Goal: Task Accomplishment & Management: Complete application form

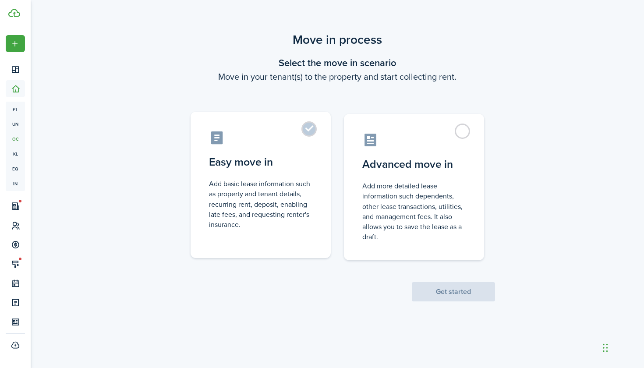
click at [311, 131] on label "Easy move in Add basic lease information such as property and tenant details, r…" at bounding box center [261, 185] width 140 height 146
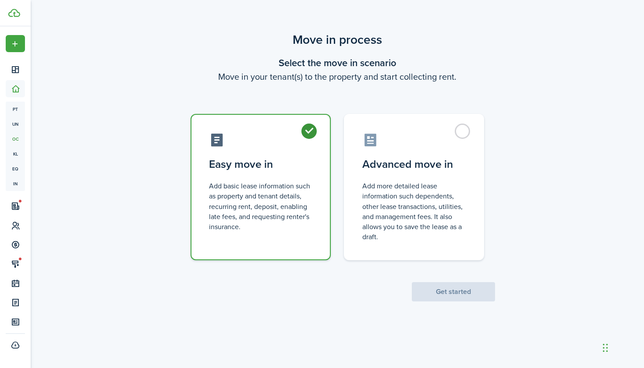
radio input "true"
click at [444, 293] on button "Get started" at bounding box center [453, 291] width 83 height 19
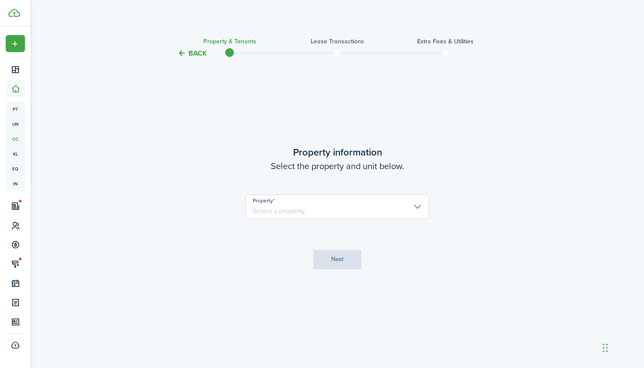
click at [416, 212] on input "Property" at bounding box center [337, 207] width 184 height 25
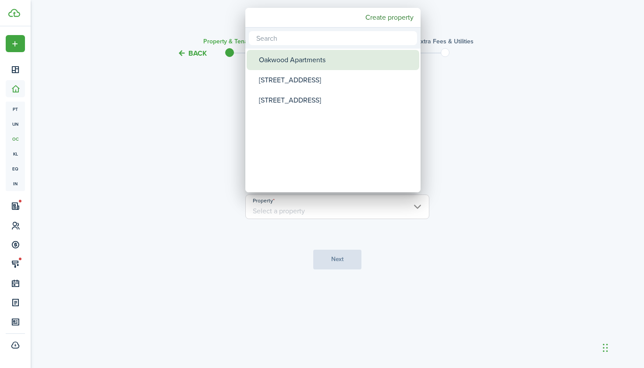
click at [348, 60] on div "Oakwood Apartments" at bounding box center [336, 60] width 155 height 20
type input "Oakwood Apartments"
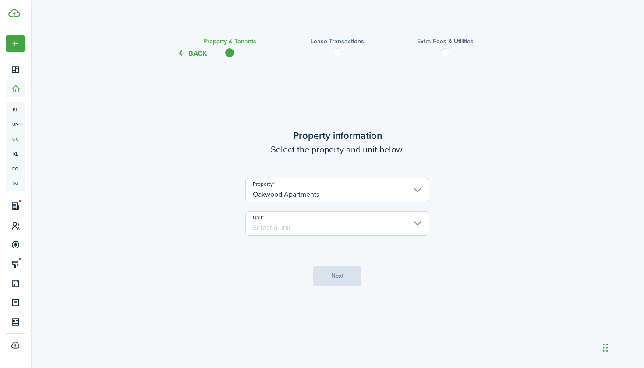
click at [418, 224] on input "Unit" at bounding box center [337, 223] width 184 height 25
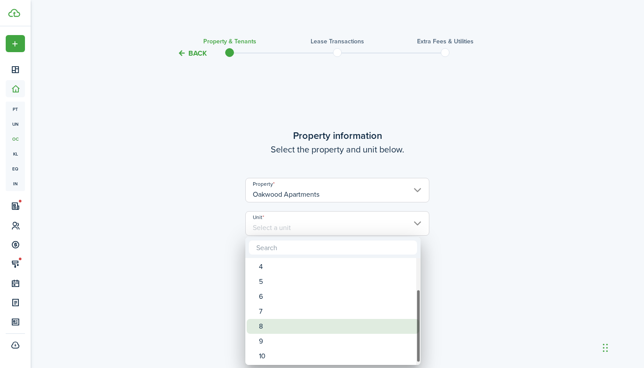
click at [300, 331] on div "8" at bounding box center [336, 326] width 155 height 15
type input "8"
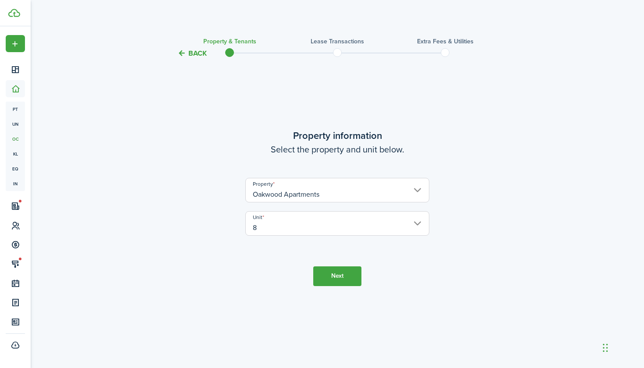
click at [338, 278] on button "Next" at bounding box center [337, 276] width 48 height 20
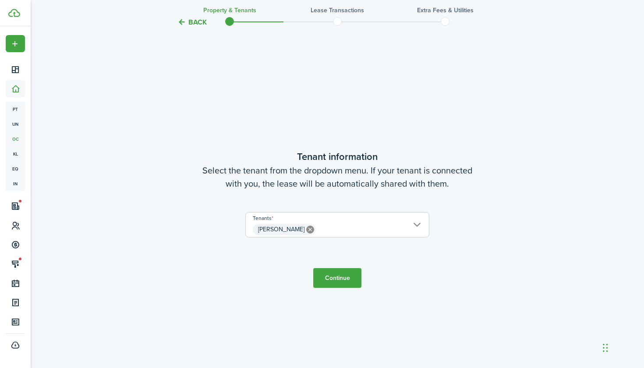
scroll to position [309, 0]
click at [334, 281] on button "Continue" at bounding box center [337, 279] width 48 height 20
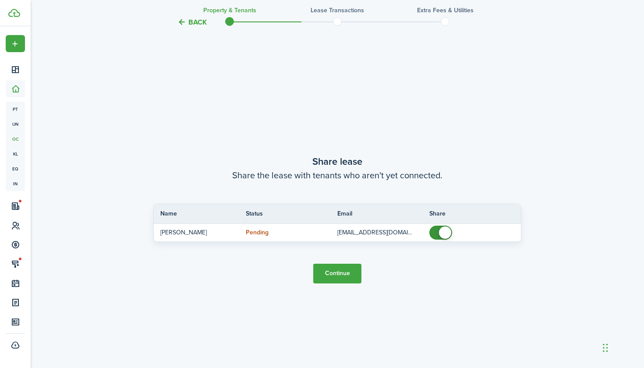
scroll to position [677, 0]
click at [337, 273] on button "Continue" at bounding box center [337, 274] width 48 height 20
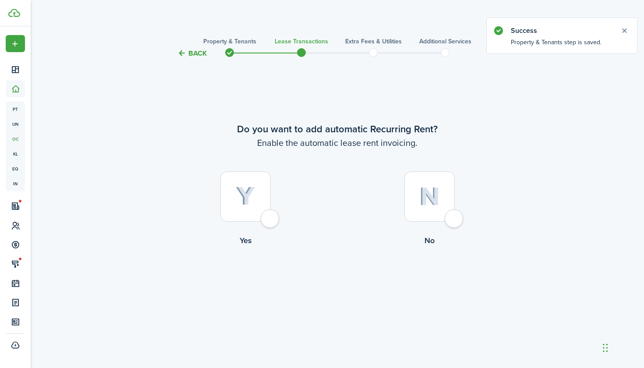
click at [271, 222] on div at bounding box center [245, 196] width 50 height 50
radio input "true"
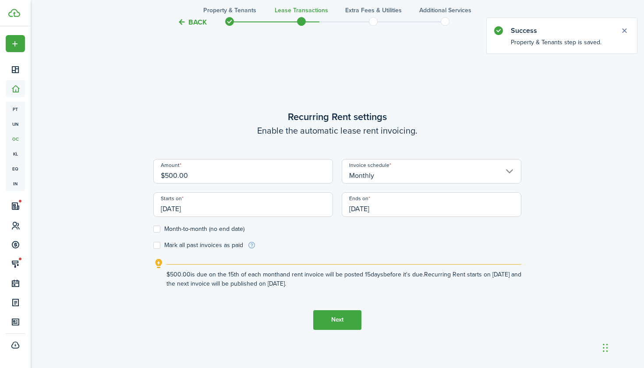
scroll to position [309, 0]
click at [231, 177] on input "$500.00" at bounding box center [243, 171] width 180 height 25
type input "$"
type input "$750"
click at [157, 229] on label "Month-to-month (no end date)" at bounding box center [198, 228] width 91 height 7
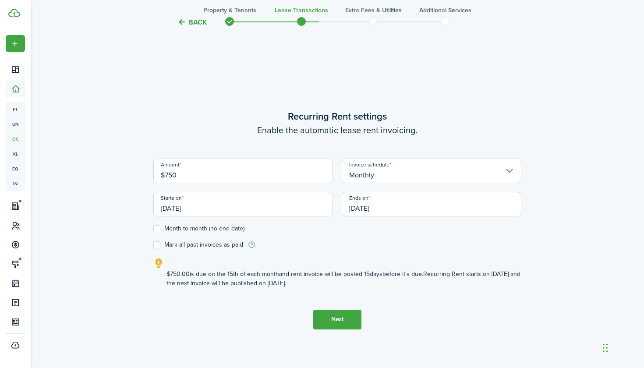
click at [153, 229] on input "Month-to-month (no end date)" at bounding box center [153, 228] width 0 height 0
checkbox input "true"
type input "$750.00"
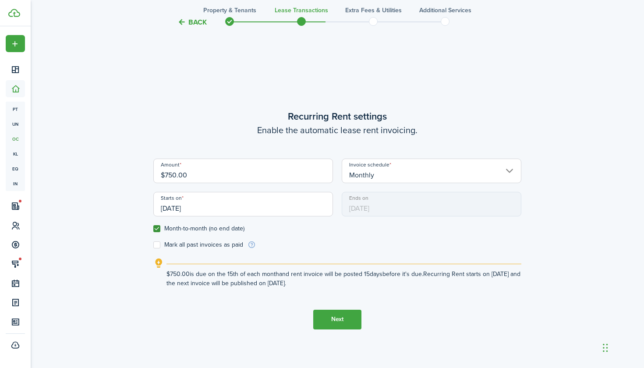
click at [342, 321] on button "Next" at bounding box center [337, 320] width 48 height 20
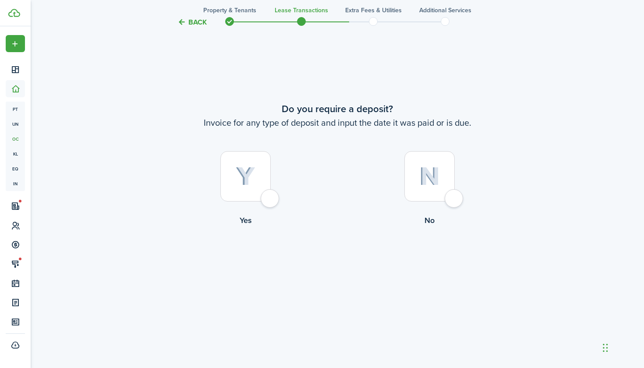
scroll to position [709, 0]
click at [192, 25] on button "Back" at bounding box center [192, 22] width 29 height 9
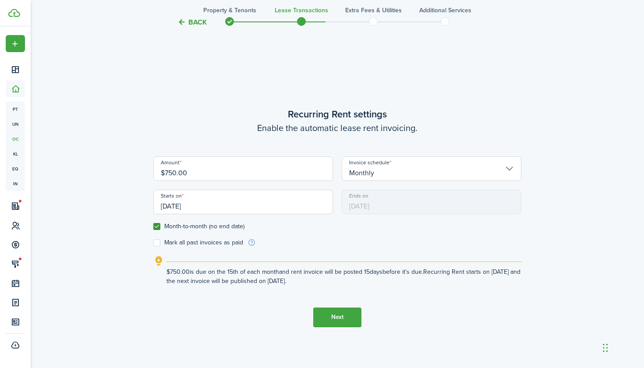
scroll to position [309, 0]
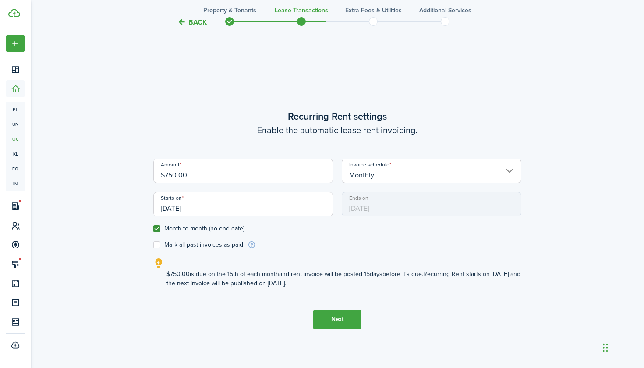
click at [308, 213] on input "[DATE]" at bounding box center [243, 204] width 180 height 25
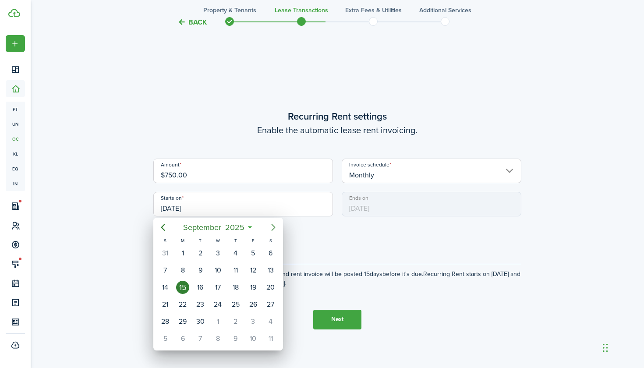
click at [274, 227] on icon "Next page" at bounding box center [273, 227] width 4 height 7
click at [222, 284] on div "15" at bounding box center [217, 287] width 13 height 13
type input "[DATE]"
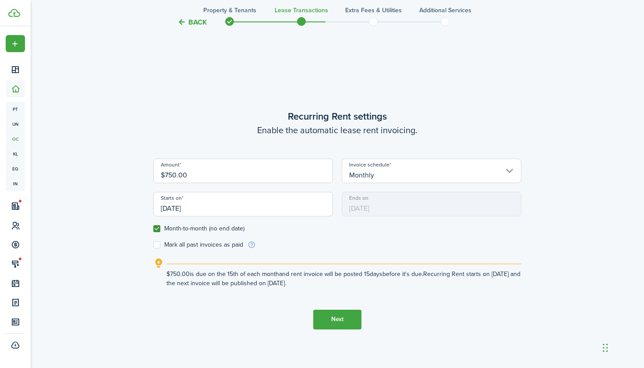
click at [341, 322] on button "Next" at bounding box center [337, 320] width 48 height 20
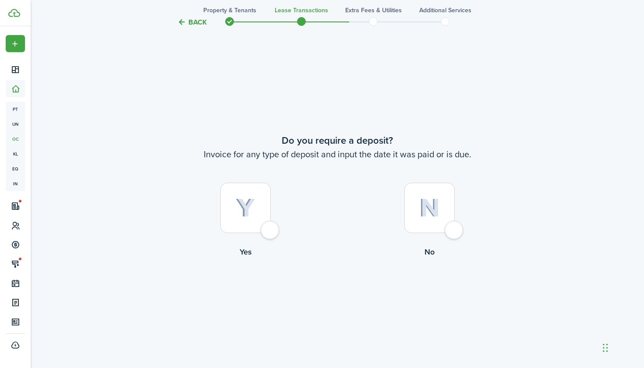
scroll to position [677, 0]
click at [453, 228] on div at bounding box center [430, 208] width 50 height 50
radio input "true"
click at [336, 293] on button "Continue" at bounding box center [337, 295] width 48 height 20
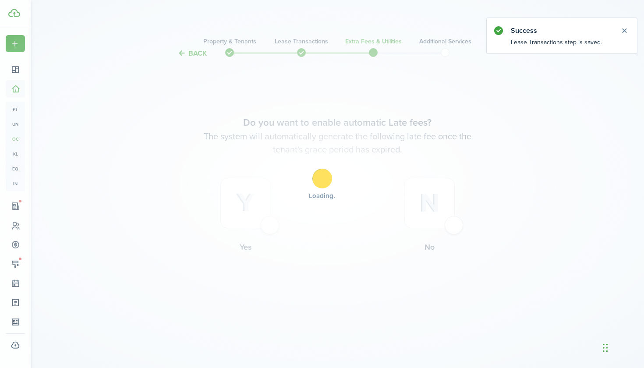
scroll to position [0, 0]
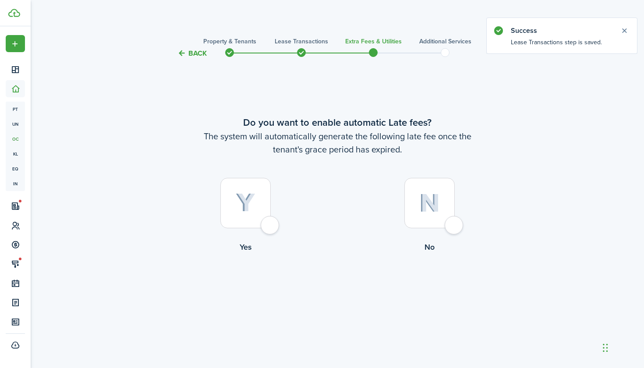
click at [271, 227] on div at bounding box center [245, 203] width 50 height 50
radio input "true"
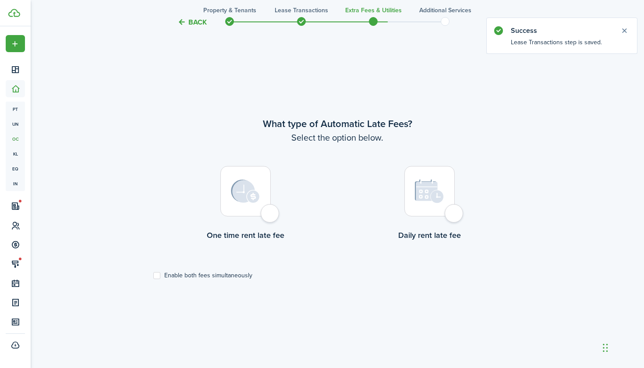
scroll to position [309, 0]
click at [271, 217] on div at bounding box center [245, 192] width 50 height 50
radio input "true"
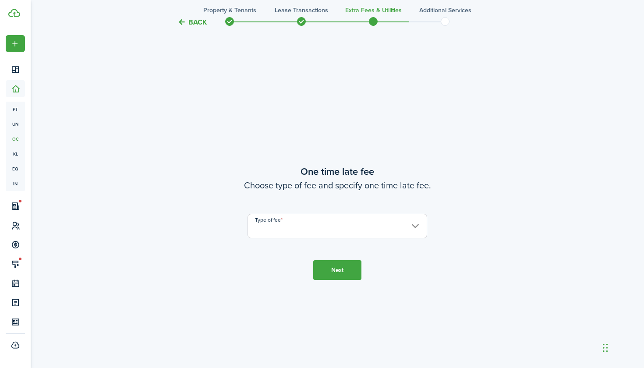
scroll to position [677, 0]
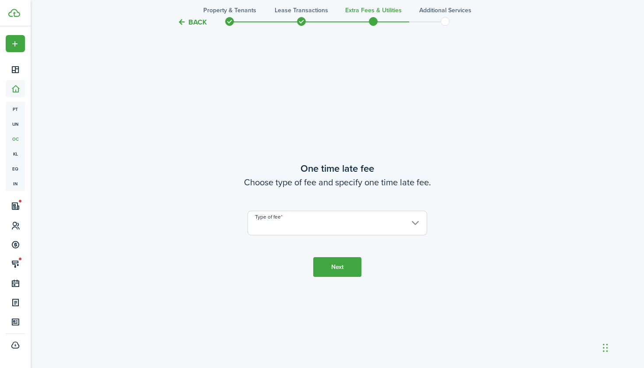
click at [416, 223] on input "Type of fee" at bounding box center [338, 223] width 180 height 25
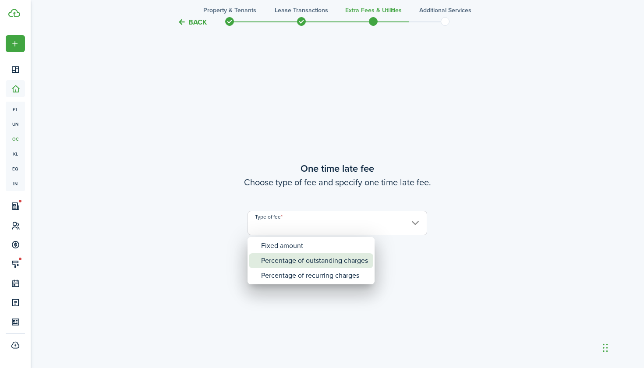
click at [349, 260] on div "Percentage of outstanding charges" at bounding box center [314, 260] width 107 height 15
type input "Percentage of outstanding charges"
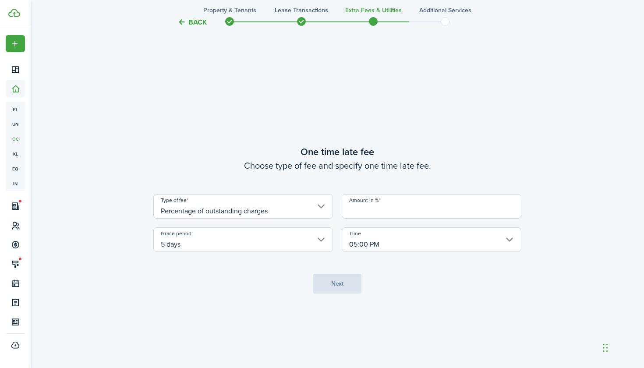
click at [428, 214] on input "Amount in %" at bounding box center [432, 206] width 180 height 25
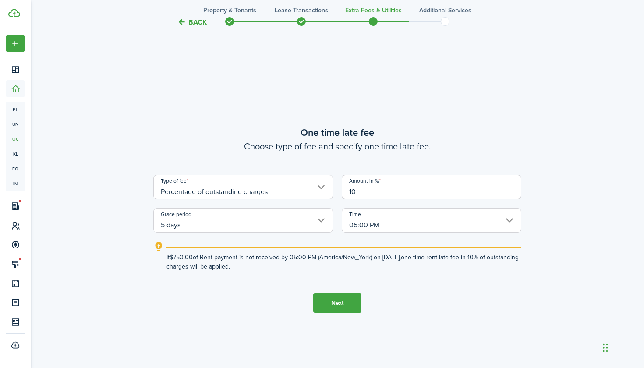
type input "1"
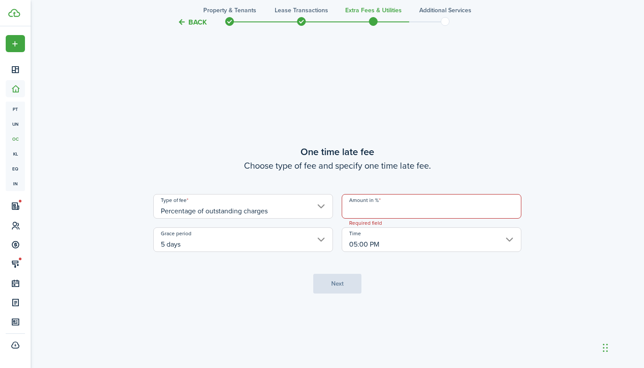
type input "5"
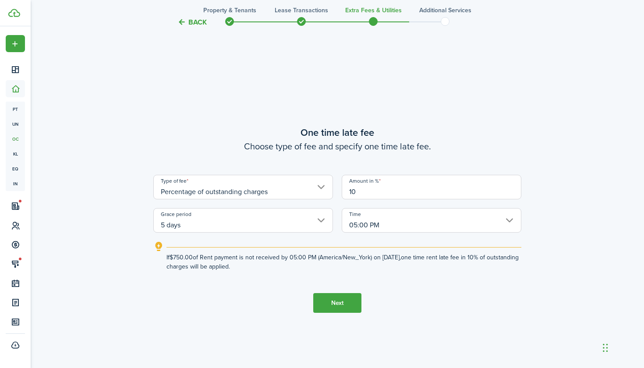
type input "1"
type input "5"
click at [344, 303] on button "Next" at bounding box center [337, 303] width 48 height 20
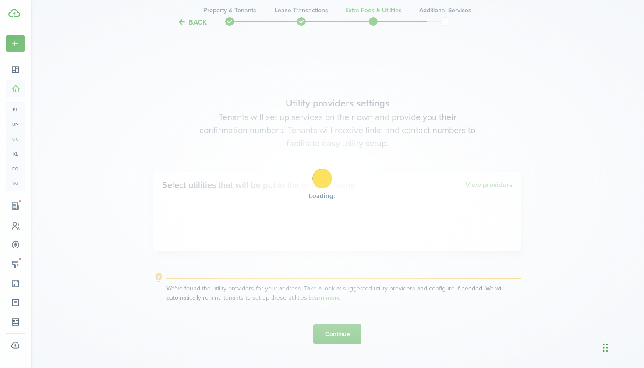
scroll to position [1045, 0]
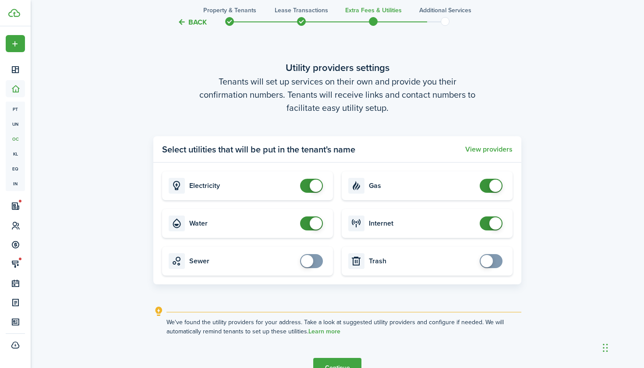
checkbox input "false"
click at [496, 191] on span at bounding box center [496, 186] width 12 height 12
checkbox input "false"
click at [316, 228] on span at bounding box center [316, 223] width 12 height 12
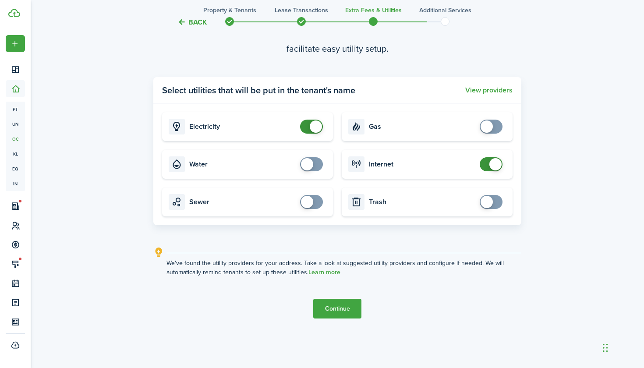
scroll to position [1105, 0]
click at [338, 309] on button "Continue" at bounding box center [337, 309] width 48 height 20
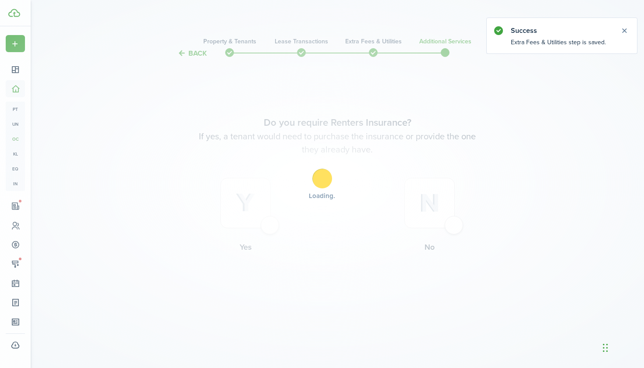
scroll to position [0, 0]
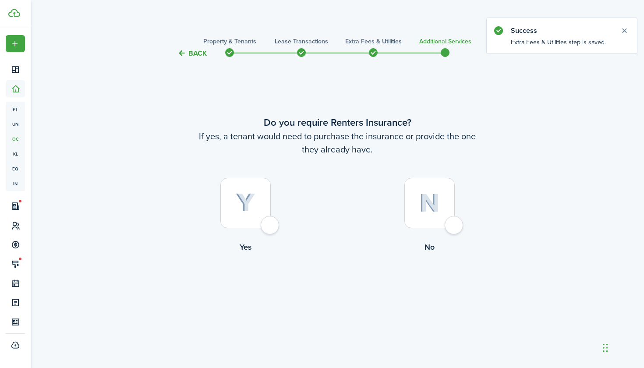
click at [451, 224] on div at bounding box center [430, 203] width 50 height 50
radio input "true"
click at [346, 288] on button "Complete move in" at bounding box center [338, 289] width 64 height 20
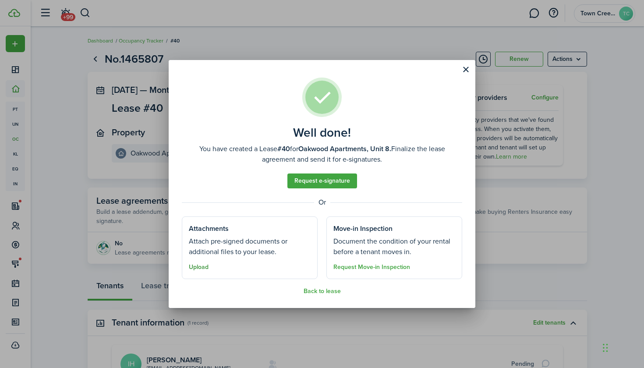
click at [198, 268] on button "Upload" at bounding box center [199, 267] width 20 height 7
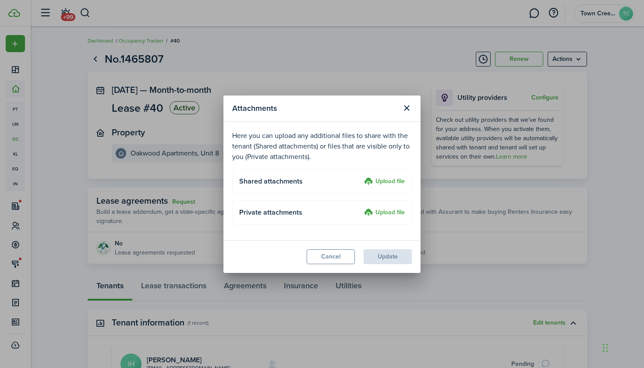
click at [384, 184] on label "Upload file" at bounding box center [384, 182] width 41 height 11
click at [361, 177] on input "Upload file" at bounding box center [361, 177] width 0 height 0
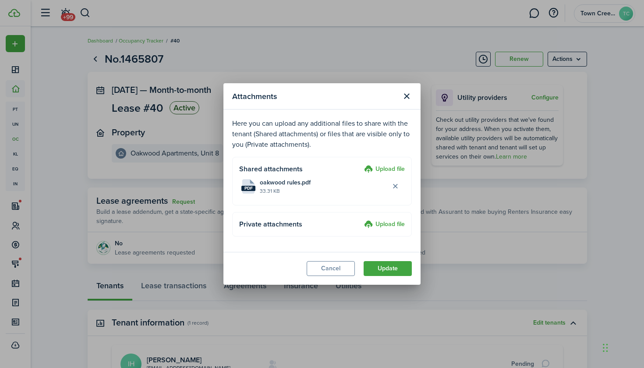
click at [373, 169] on label "Upload file" at bounding box center [384, 169] width 41 height 11
click at [361, 164] on input "Upload file" at bounding box center [361, 164] width 0 height 0
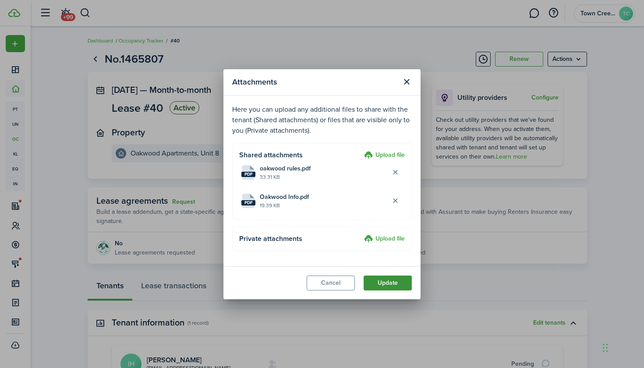
click at [378, 281] on button "Update" at bounding box center [388, 283] width 48 height 15
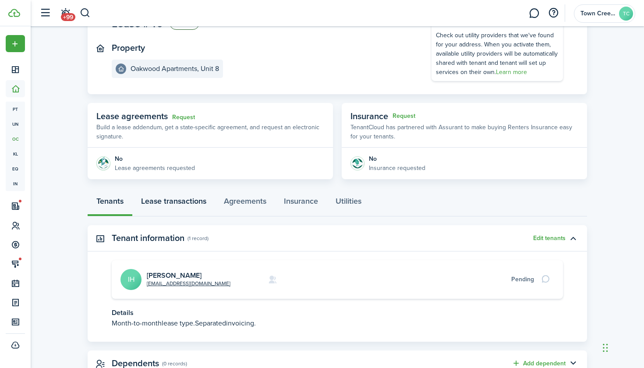
scroll to position [82, 0]
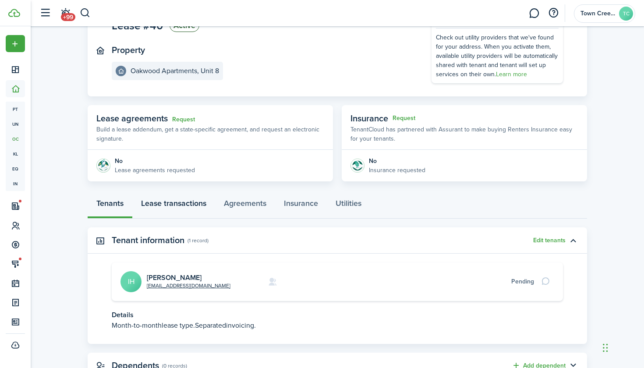
click at [184, 204] on link "Lease transactions" at bounding box center [173, 205] width 83 height 26
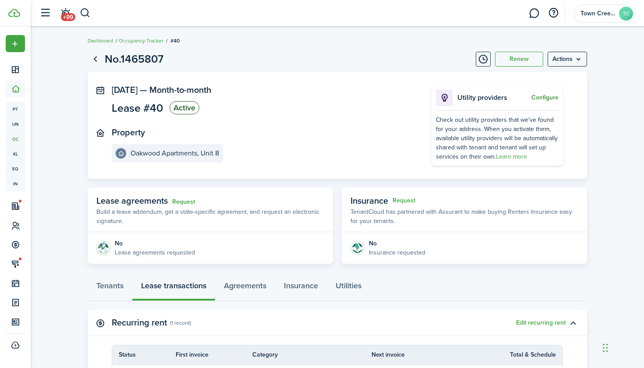
click at [550, 98] on button "Configure" at bounding box center [545, 97] width 27 height 7
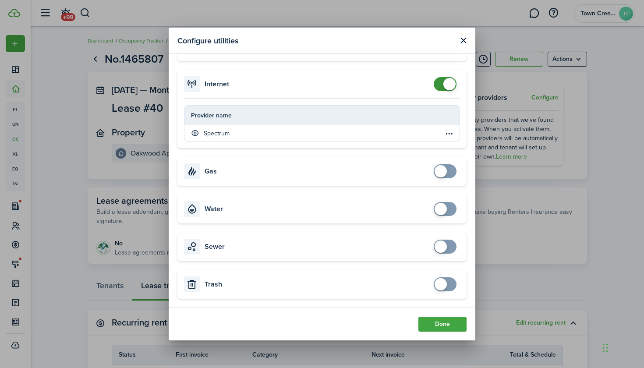
scroll to position [179, 0]
click at [445, 326] on button "Done" at bounding box center [443, 324] width 48 height 15
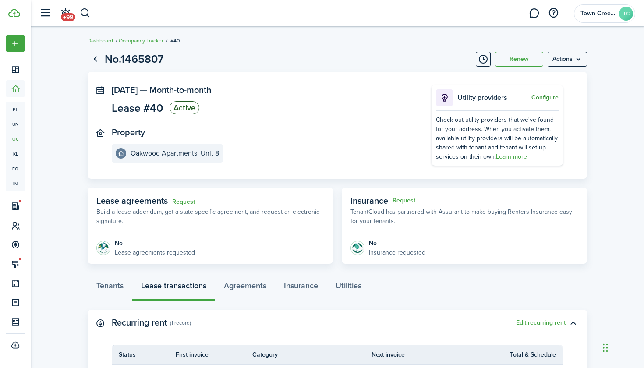
click at [550, 100] on button "Configure" at bounding box center [545, 97] width 27 height 7
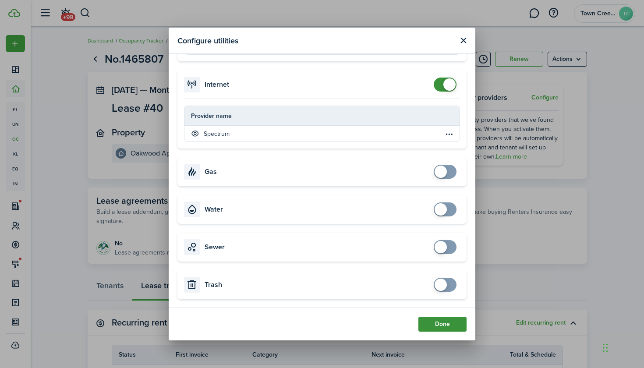
click at [434, 323] on button "Done" at bounding box center [443, 324] width 48 height 15
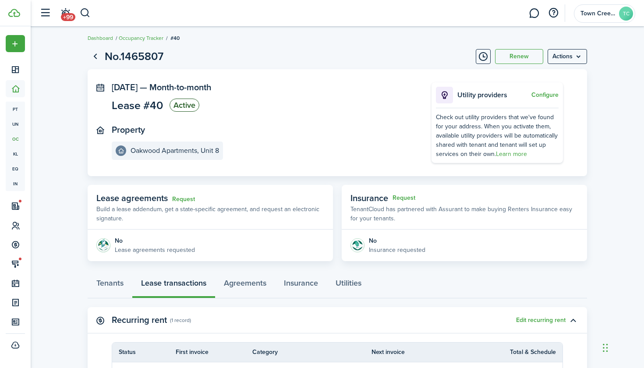
scroll to position [3, 0]
click at [255, 279] on link "Agreements" at bounding box center [245, 285] width 60 height 26
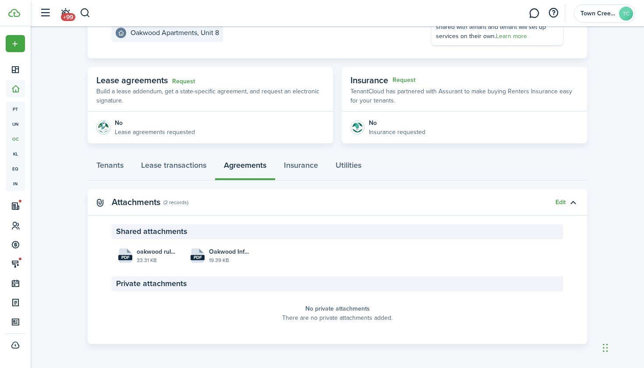
scroll to position [120, 0]
click at [110, 161] on link "Tenants" at bounding box center [110, 168] width 45 height 26
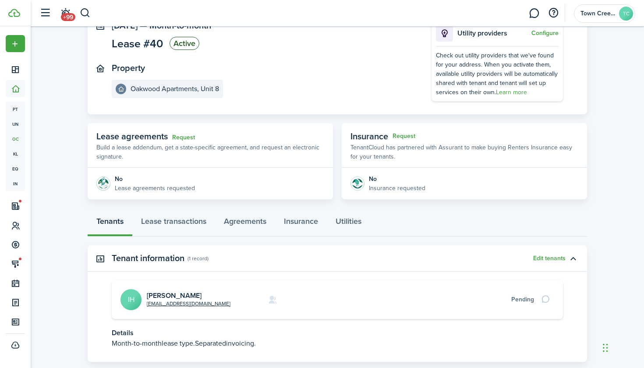
scroll to position [95, 0]
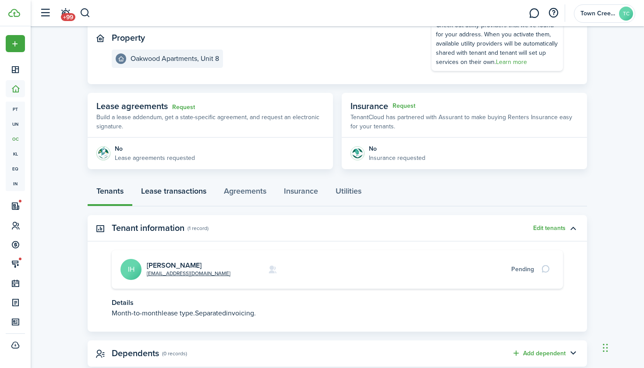
click at [156, 191] on link "Lease transactions" at bounding box center [173, 193] width 83 height 26
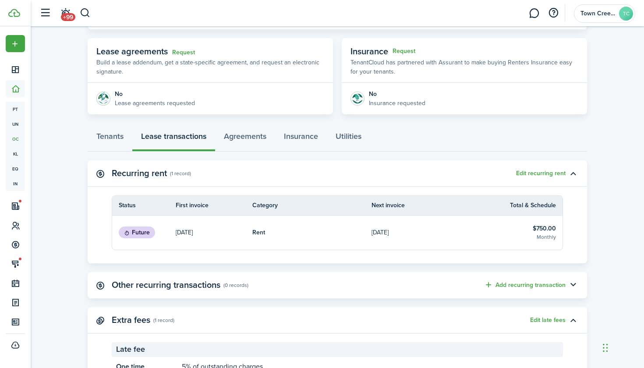
scroll to position [152, 0]
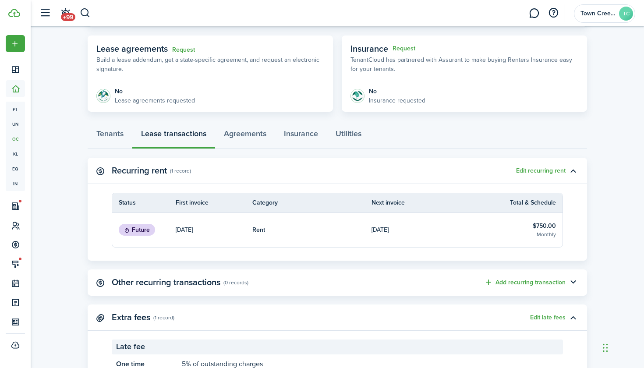
click at [389, 231] on p "[DATE]" at bounding box center [380, 229] width 17 height 9
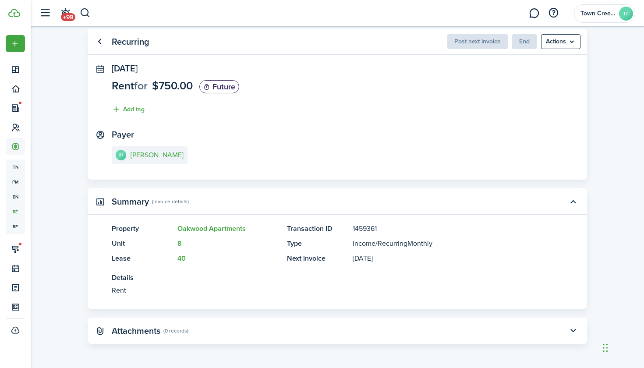
scroll to position [22, 0]
click at [574, 44] on menu-btn "Actions" at bounding box center [560, 42] width 39 height 15
click at [429, 108] on panel-main-section "[DATE] Rent for $750.00 Future Add tag" at bounding box center [337, 91] width 451 height 55
click at [101, 43] on link "Go back" at bounding box center [99, 42] width 15 height 15
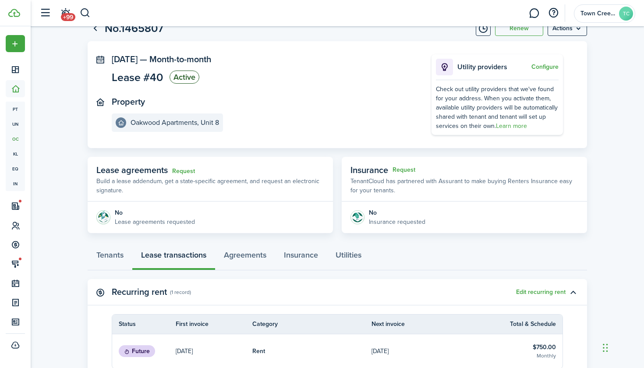
scroll to position [31, 0]
click at [188, 169] on link "Request" at bounding box center [183, 170] width 23 height 7
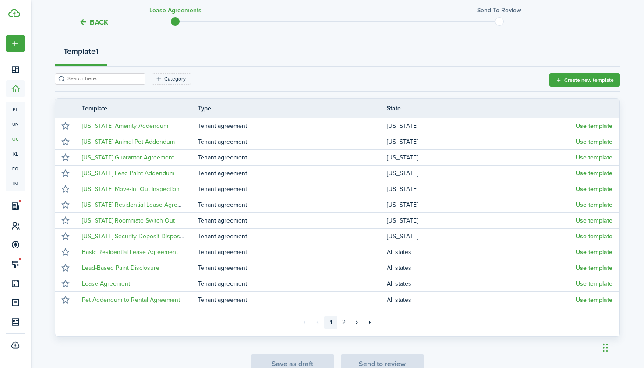
scroll to position [97, 0]
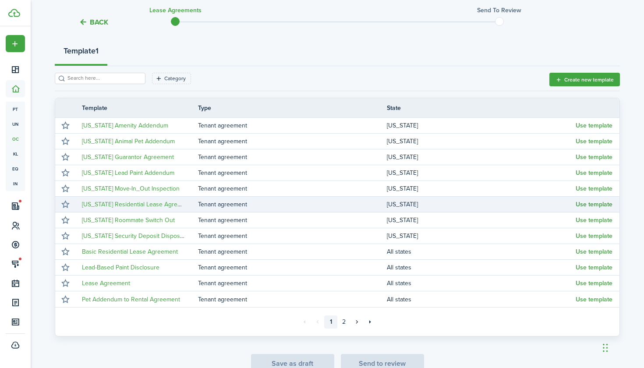
click at [598, 207] on button "Use template" at bounding box center [594, 204] width 37 height 7
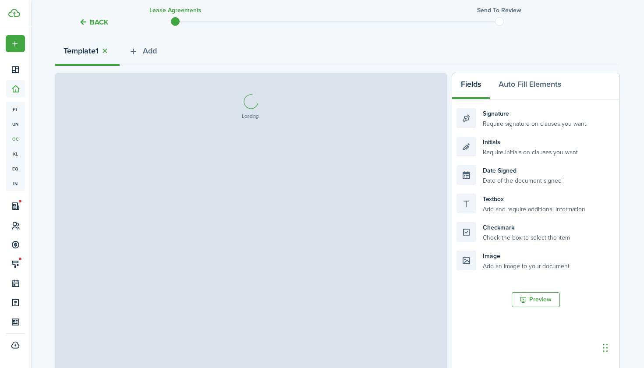
select select "fit"
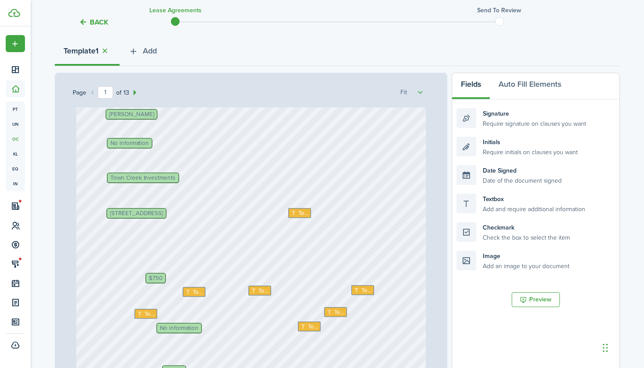
scroll to position [145, 0]
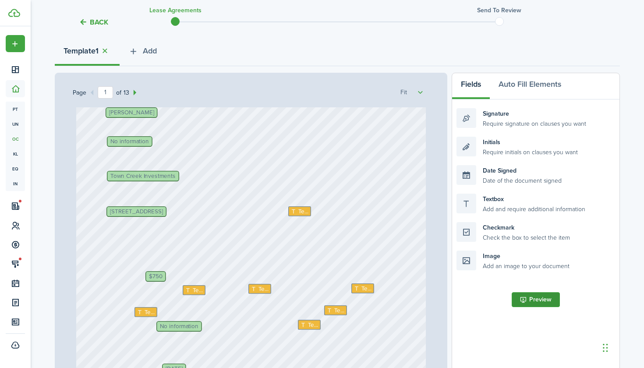
click at [536, 302] on button "Preview" at bounding box center [536, 299] width 48 height 15
click at [296, 211] on icon at bounding box center [294, 211] width 7 height 6
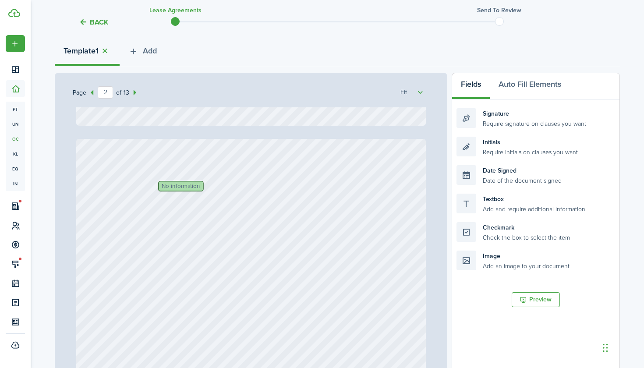
scroll to position [452, 0]
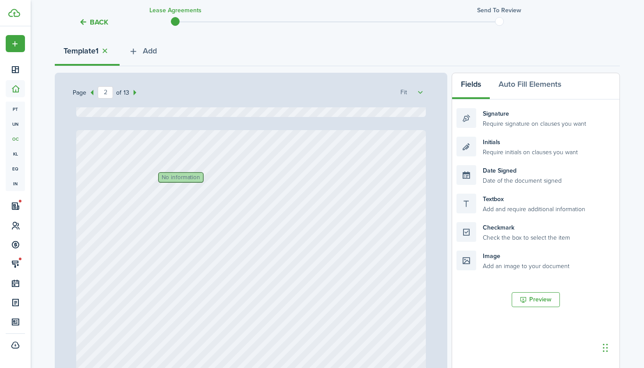
click at [195, 178] on span "No information" at bounding box center [181, 177] width 39 height 6
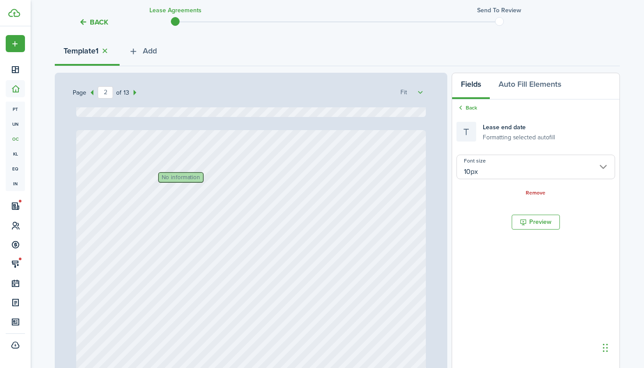
click at [483, 170] on input "10px" at bounding box center [536, 167] width 159 height 25
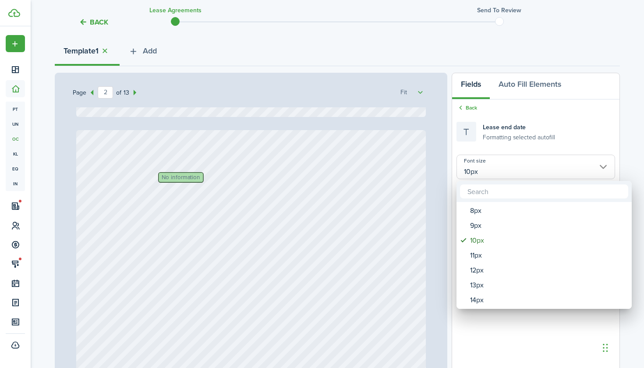
click at [277, 183] on div at bounding box center [322, 184] width 785 height 508
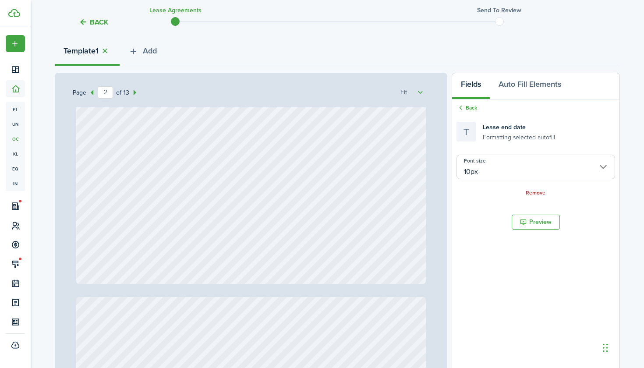
type input "1"
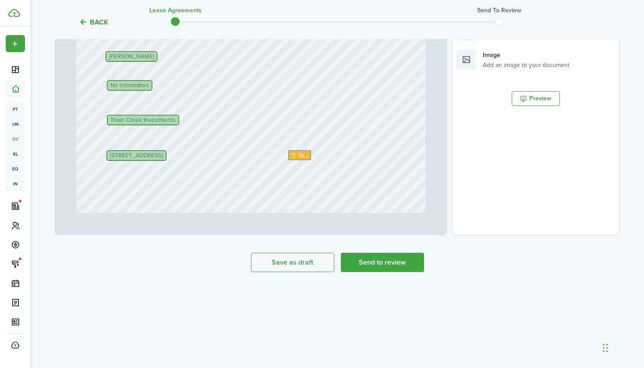
scroll to position [298, 0]
click at [368, 266] on button "Send to review" at bounding box center [382, 262] width 83 height 19
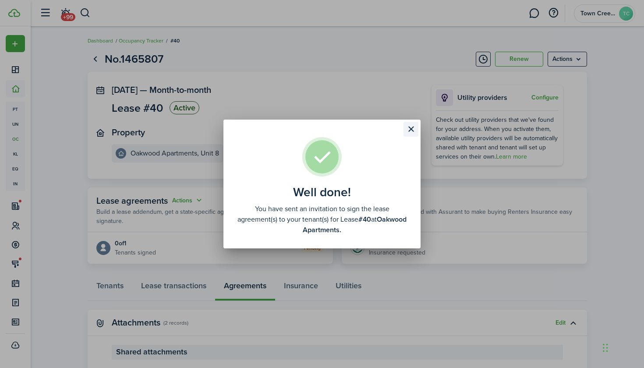
click at [410, 131] on button "Close modal" at bounding box center [411, 129] width 15 height 15
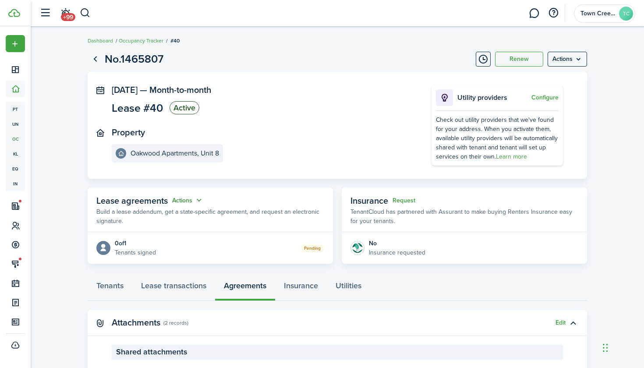
click at [200, 199] on button "Actions" at bounding box center [188, 200] width 32 height 10
click at [179, 214] on link "Edit" at bounding box center [166, 217] width 77 height 15
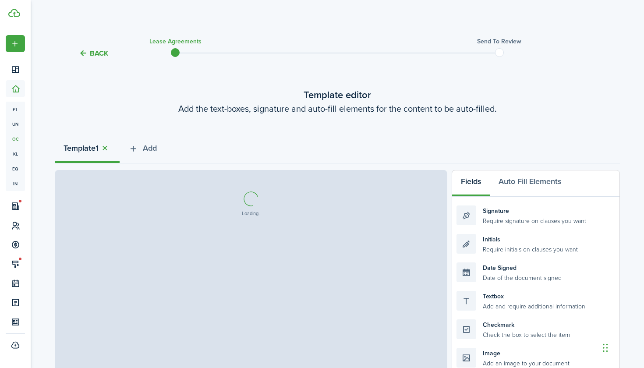
select select "fit"
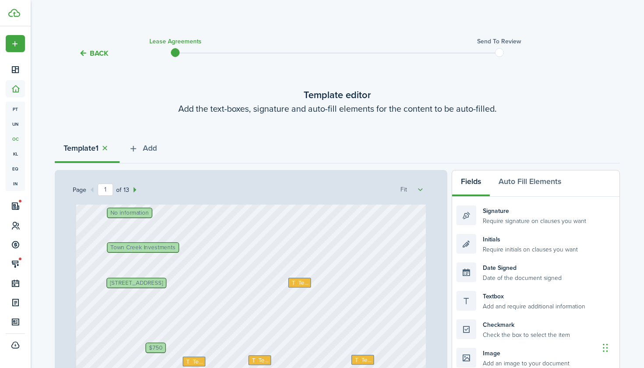
scroll to position [173, 0]
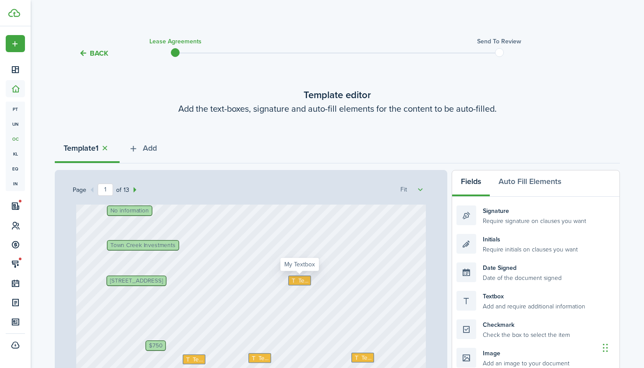
click at [304, 284] on span "Text" at bounding box center [303, 280] width 11 height 9
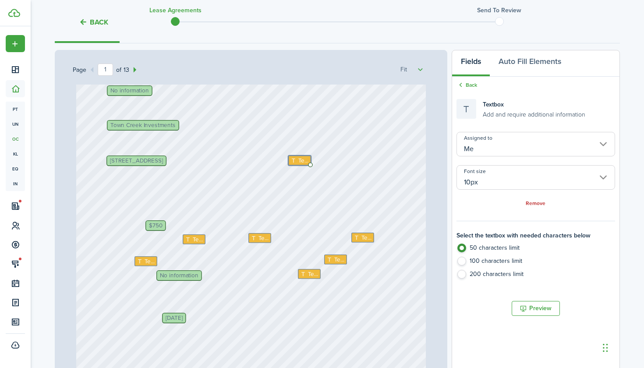
scroll to position [120, 0]
click at [296, 158] on icon at bounding box center [294, 160] width 7 height 6
type textarea "B"
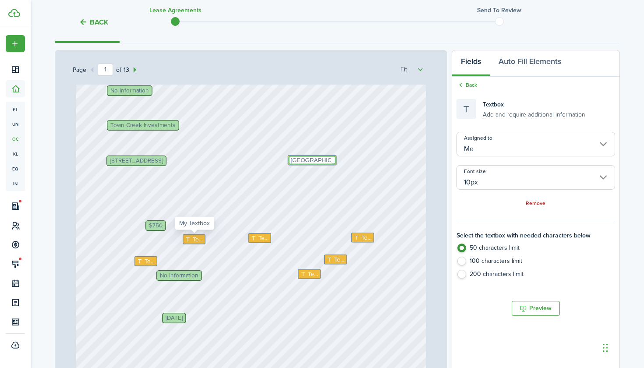
type textarea "[GEOGRAPHIC_DATA]"
click at [199, 243] on span "Text" at bounding box center [198, 239] width 11 height 9
type textarea "NA"
click at [259, 237] on span "Text" at bounding box center [263, 238] width 11 height 9
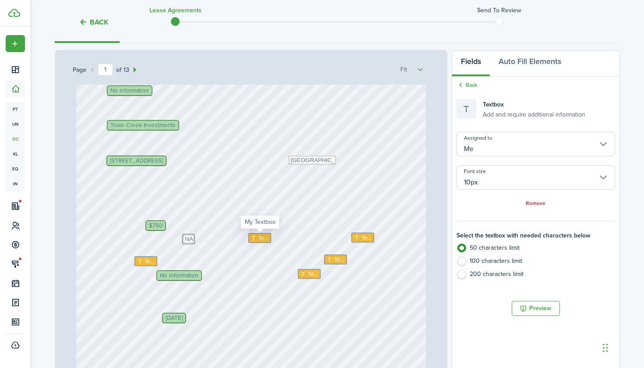
click at [259, 237] on span "Text" at bounding box center [263, 238] width 11 height 9
type textarea "NA"
click at [366, 238] on span "Text" at bounding box center [366, 237] width 11 height 9
type textarea "NA"
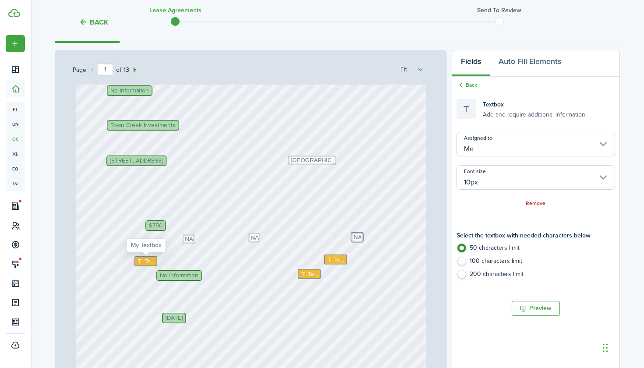
click at [149, 263] on span "Text" at bounding box center [150, 261] width 11 height 9
type textarea "37.50"
click at [336, 260] on span "Text" at bounding box center [339, 259] width 11 height 9
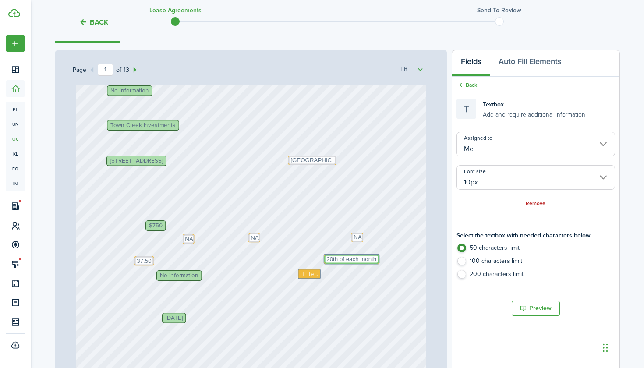
type textarea "20th of each month"
click at [186, 273] on span "No information" at bounding box center [179, 276] width 39 height 6
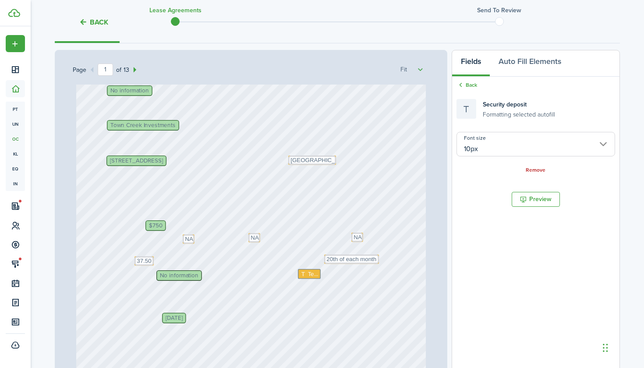
click at [186, 273] on span "No information" at bounding box center [179, 276] width 39 height 6
click at [184, 277] on span "No information" at bounding box center [179, 276] width 39 height 6
click at [314, 275] on span "Text" at bounding box center [313, 274] width 11 height 9
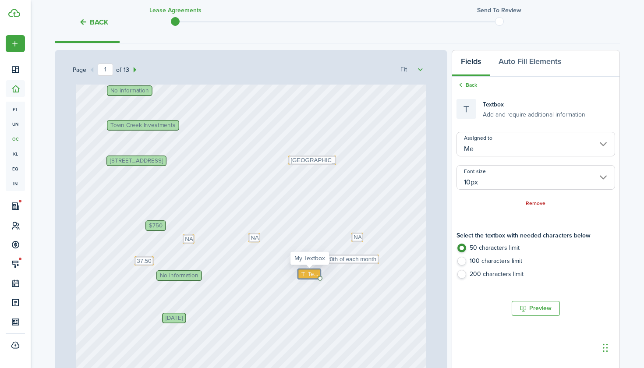
click at [314, 275] on span "Text" at bounding box center [313, 274] width 11 height 9
type textarea "NA"
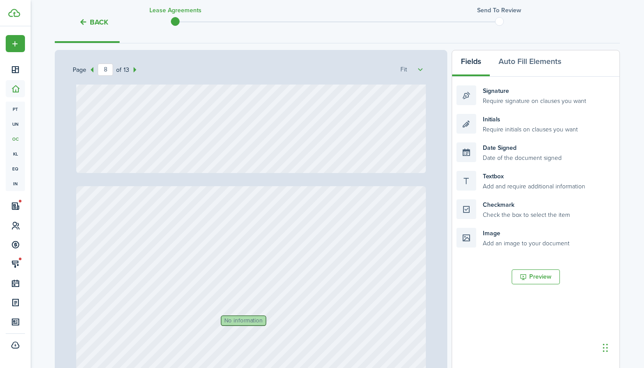
type input "9"
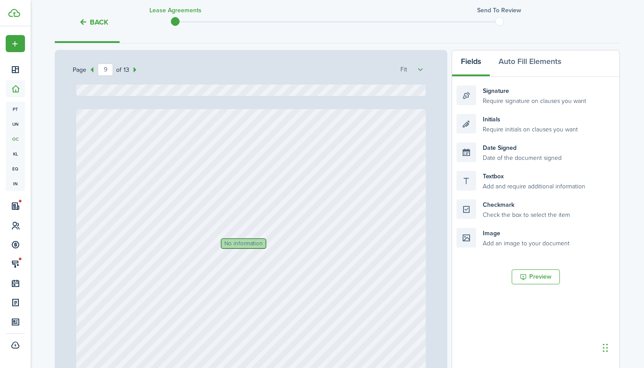
scroll to position [3778, 0]
type textarea "NA"
click at [252, 243] on span "No information" at bounding box center [243, 241] width 39 height 6
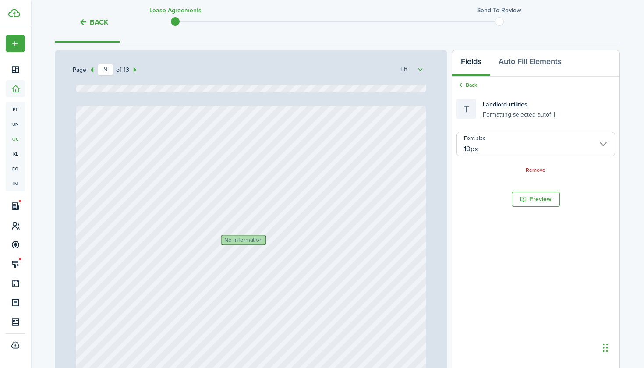
click at [252, 243] on span "No information" at bounding box center [243, 241] width 39 height 6
click at [280, 238] on div "No information" at bounding box center [251, 337] width 350 height 462
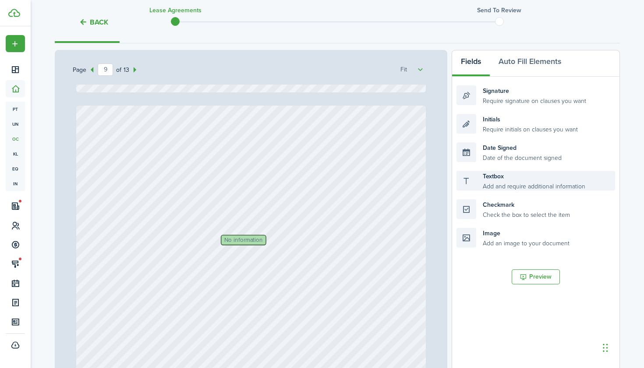
click at [473, 187] on div "Textbox Add and require additional information" at bounding box center [536, 181] width 159 height 20
click at [275, 241] on div "No information" at bounding box center [251, 337] width 350 height 462
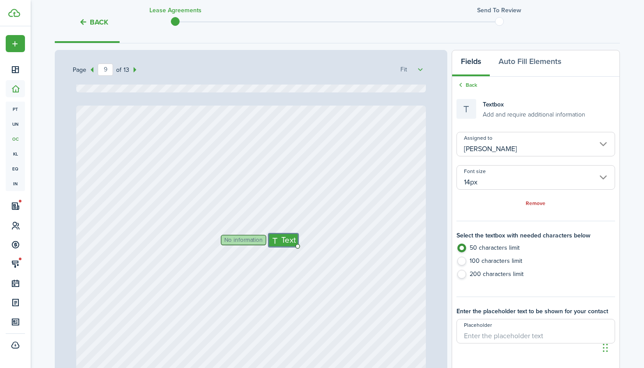
click at [604, 144] on input "[PERSON_NAME]" at bounding box center [536, 144] width 159 height 25
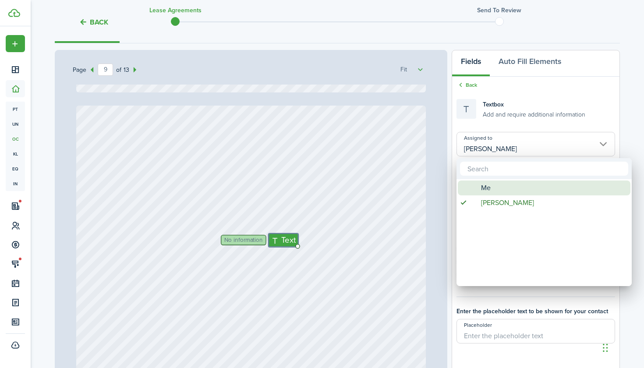
click at [495, 190] on div "Me" at bounding box center [547, 188] width 155 height 15
type input "Me"
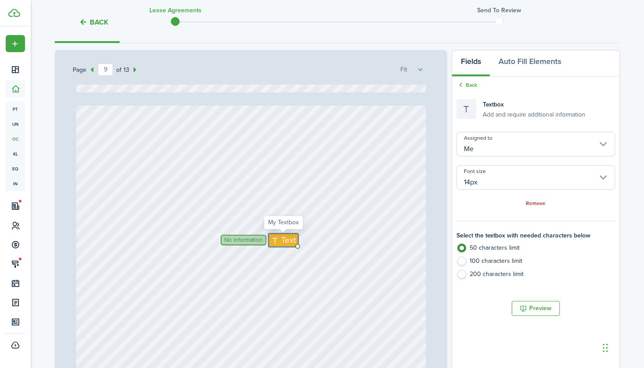
click at [282, 238] on span "Text" at bounding box center [288, 240] width 14 height 12
type textarea "Trash, Water, Sewer, Grounds, [GEOGRAPHIC_DATA]"
click at [299, 264] on div "No information Text Trash, Water, Sewer, Grounds, [GEOGRAPHIC_DATA]" at bounding box center [251, 337] width 350 height 462
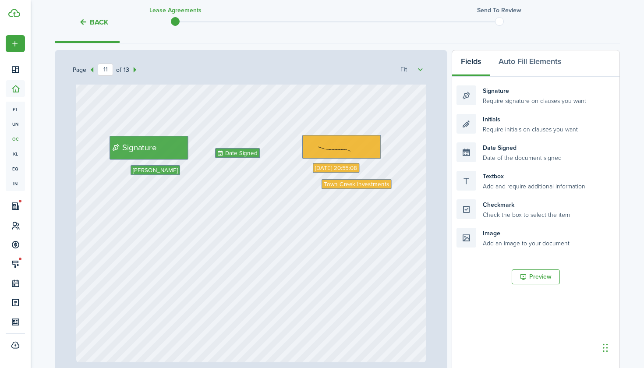
scroll to position [4935, 0]
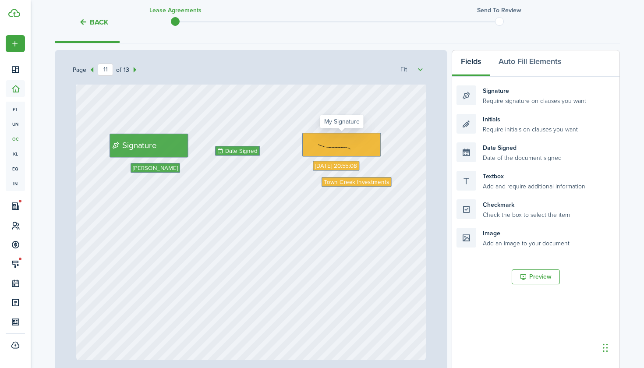
click at [316, 143] on img at bounding box center [342, 144] width 78 height 22
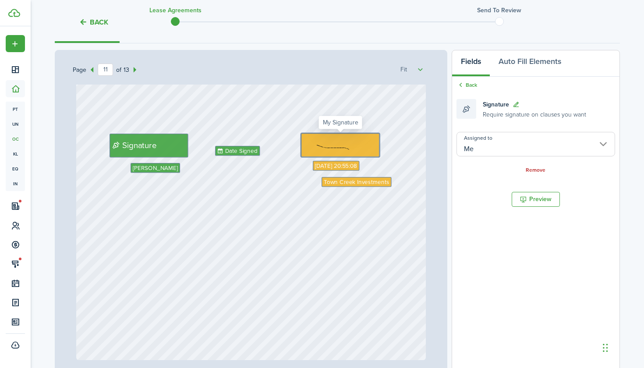
click at [350, 143] on img at bounding box center [341, 145] width 78 height 22
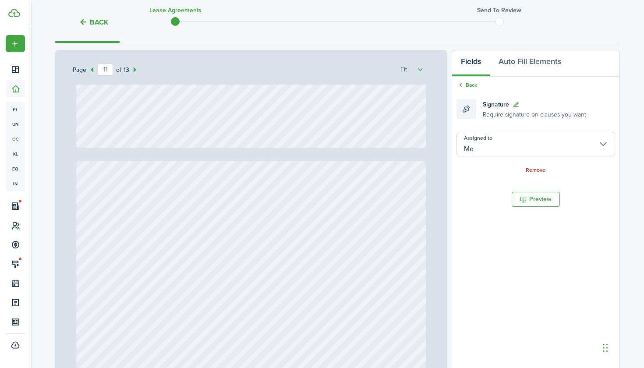
type input "12"
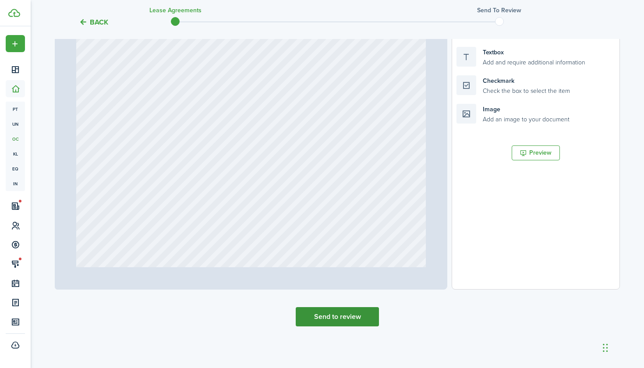
scroll to position [244, 0]
click at [345, 320] on button "Send to review" at bounding box center [337, 316] width 83 height 19
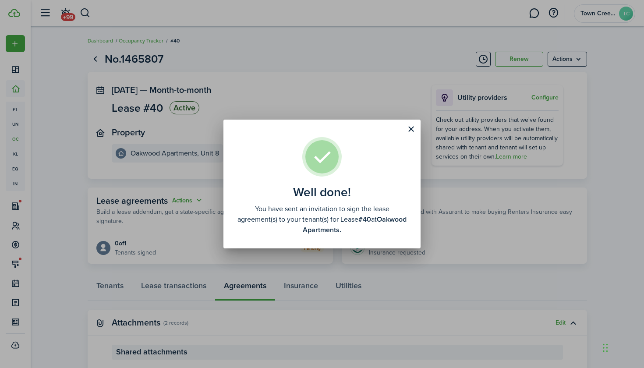
click at [195, 240] on div "Well done! You have sent an invitation to sign the lease agreement(s) to your t…" at bounding box center [322, 184] width 644 height 368
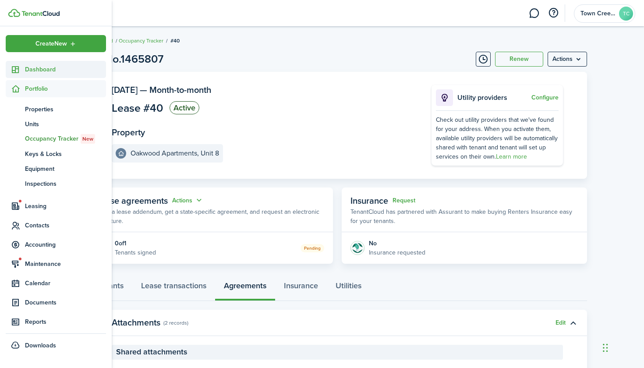
click at [32, 67] on span "Dashboard" at bounding box center [65, 69] width 81 height 9
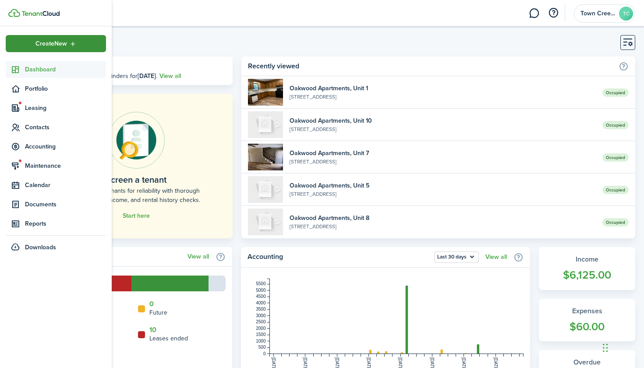
click at [12, 43] on div "Create New" at bounding box center [56, 43] width 100 height 17
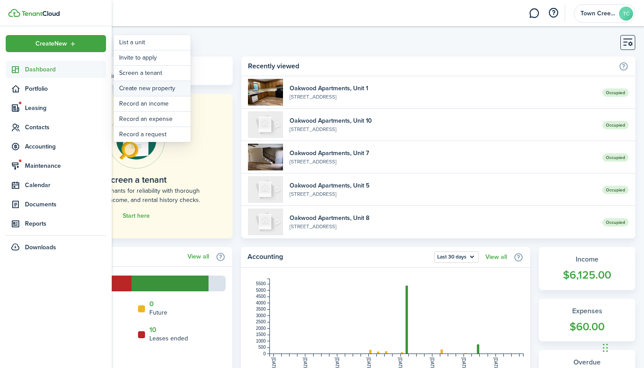
click at [139, 87] on link "Create new property" at bounding box center [152, 88] width 77 height 15
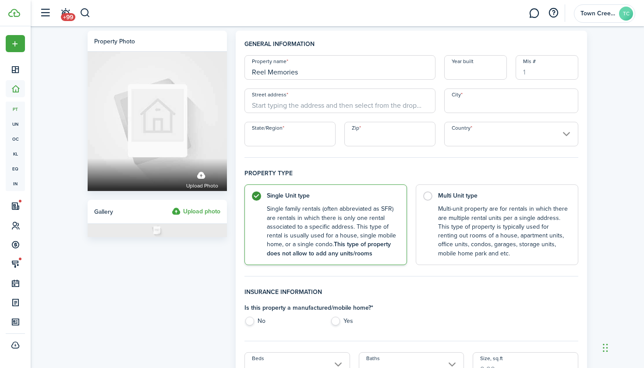
type input "Reel Memories"
type input "1989"
type input "[STREET_ADDRESS]"
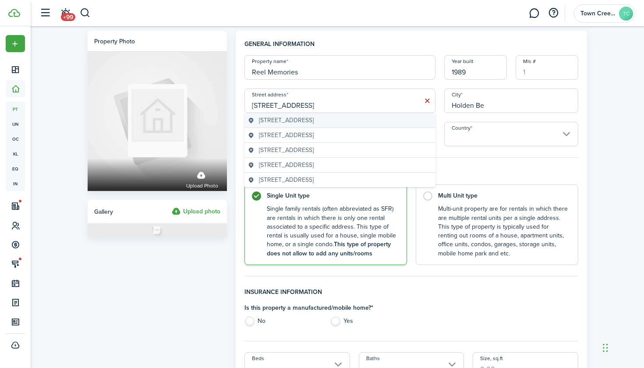
type input "Holden Be"
click at [294, 122] on span "[STREET_ADDRESS]" at bounding box center [286, 120] width 55 height 9
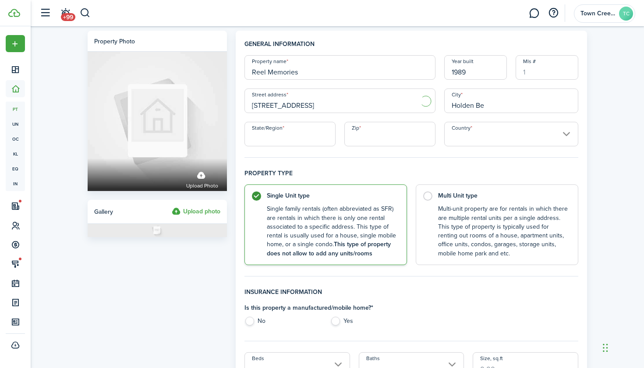
type input "[STREET_ADDRESS]"
type input "Holden Beach"
type input "NC"
type input "28462"
type input "[GEOGRAPHIC_DATA]"
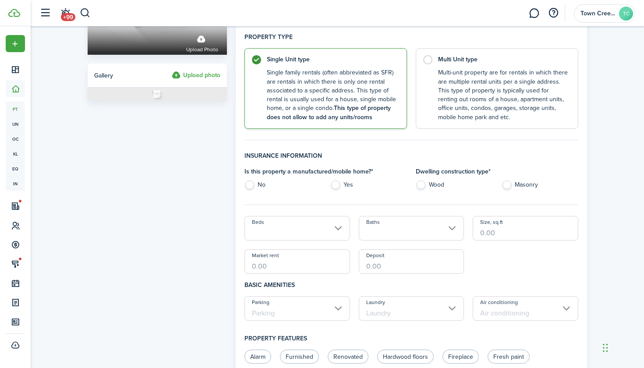
scroll to position [137, 0]
click at [251, 185] on label "No" at bounding box center [283, 186] width 77 height 13
radio input "true"
click at [422, 185] on label "Wood" at bounding box center [454, 186] width 77 height 13
radio input "true"
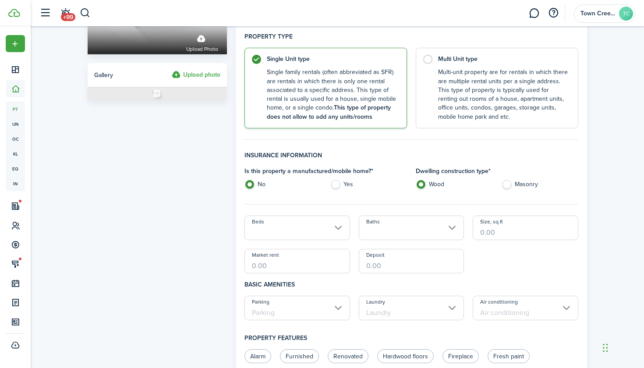
click at [338, 231] on input "Beds" at bounding box center [298, 228] width 106 height 25
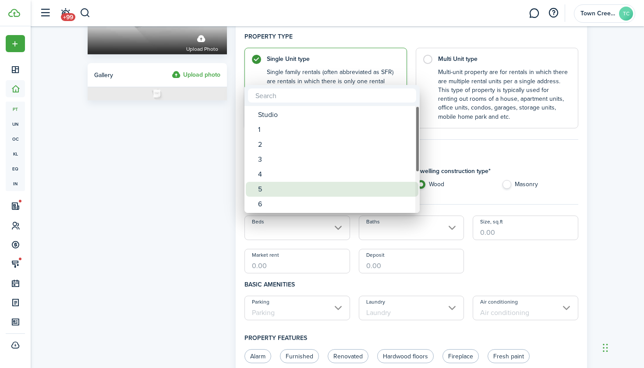
click at [276, 187] on div "5" at bounding box center [335, 189] width 155 height 15
type input "5"
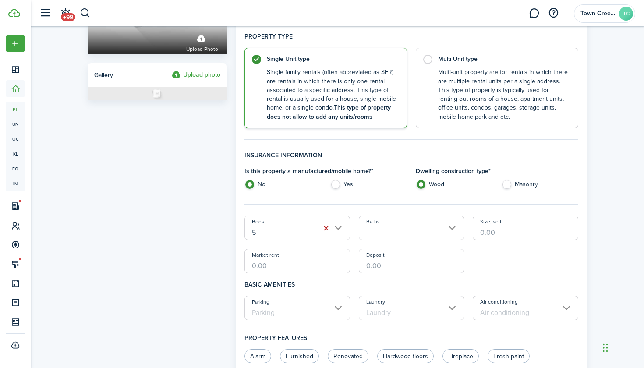
click at [449, 227] on input "Baths" at bounding box center [412, 228] width 106 height 25
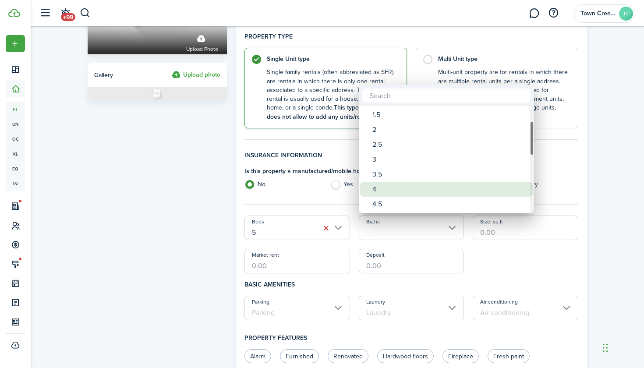
click at [399, 189] on div "4" at bounding box center [450, 189] width 155 height 15
type input "4"
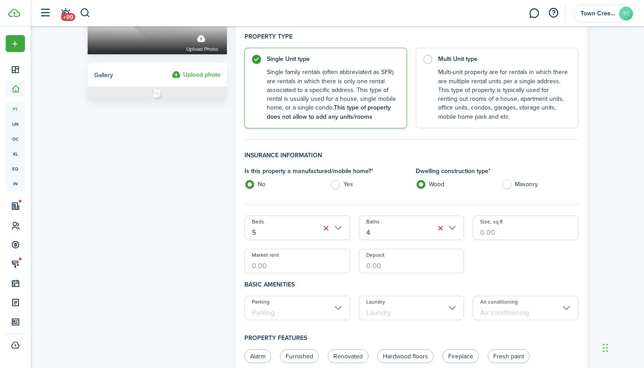
click at [490, 234] on input "Size, sq.ft" at bounding box center [526, 228] width 106 height 25
type input "2,400"
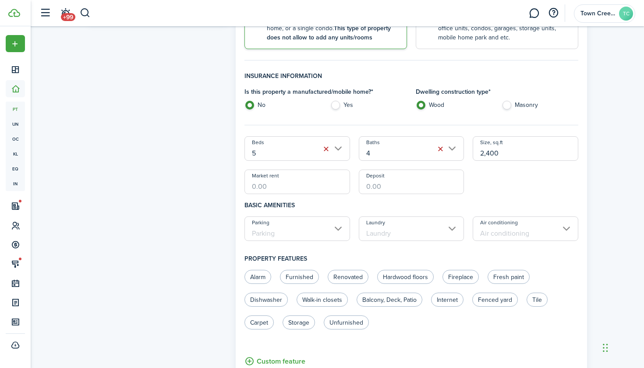
scroll to position [225, 0]
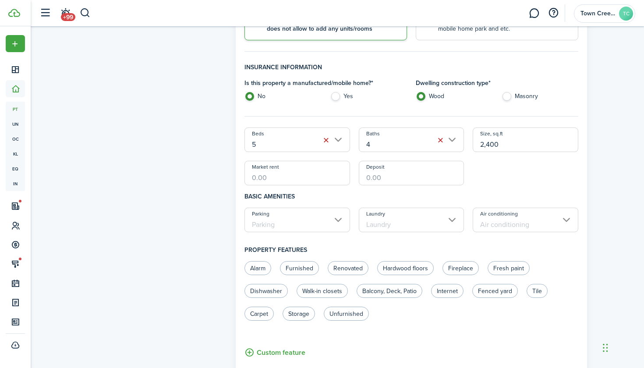
click at [295, 192] on h4 "Basic amenities" at bounding box center [412, 196] width 334 height 22
click at [338, 220] on input "Parking" at bounding box center [298, 220] width 106 height 25
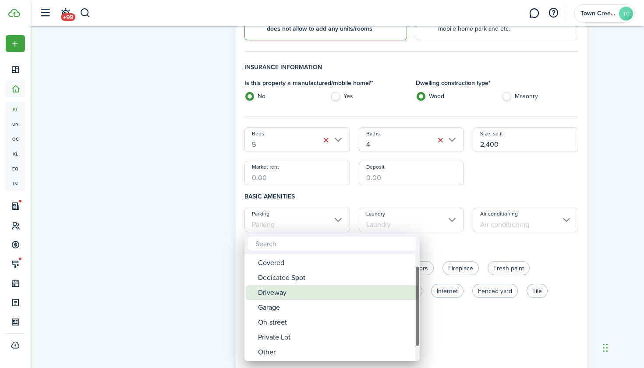
click at [305, 294] on div "Driveway" at bounding box center [335, 292] width 155 height 15
type input "Driveway"
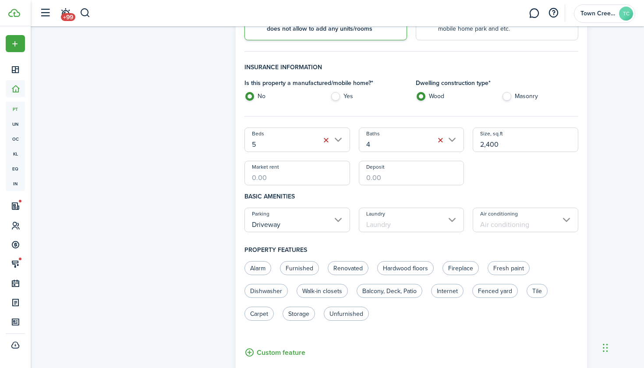
click at [454, 220] on input "Laundry" at bounding box center [412, 220] width 106 height 25
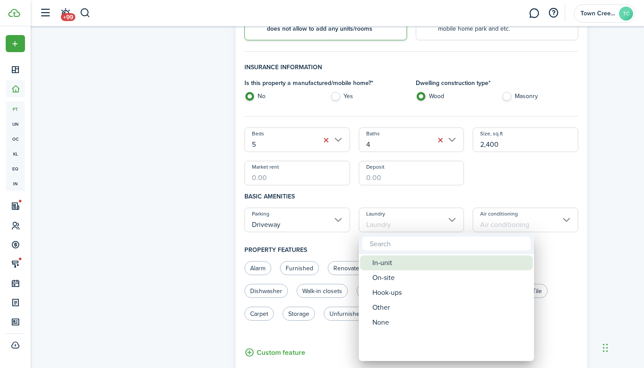
click at [414, 268] on div "In-unit" at bounding box center [450, 263] width 155 height 15
type input "In-unit"
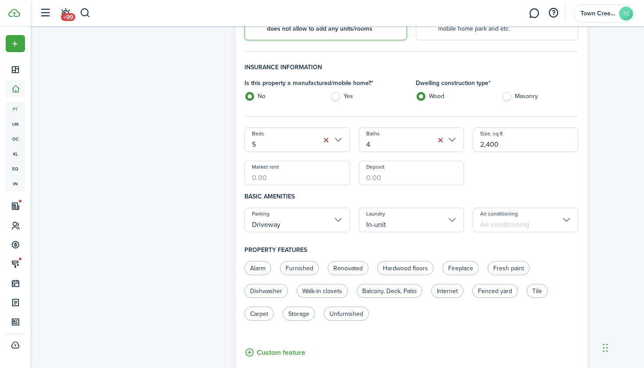
click at [569, 221] on input "Air conditioning" at bounding box center [526, 220] width 106 height 25
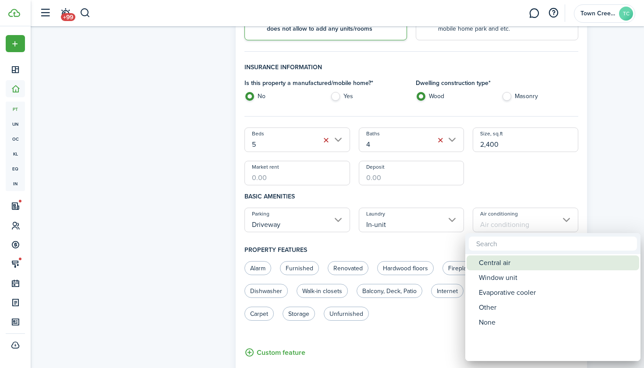
click at [523, 265] on div "Central air" at bounding box center [556, 263] width 155 height 15
type input "Central air"
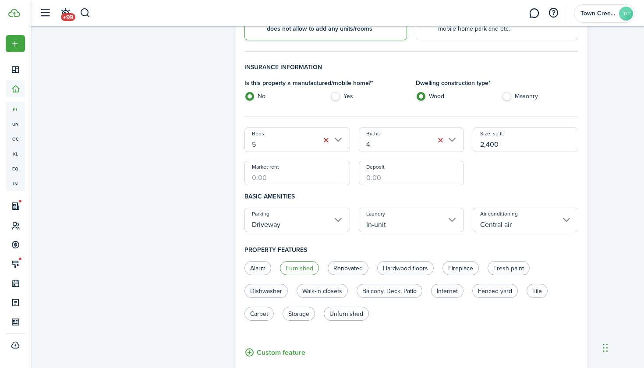
click at [304, 271] on label "Furnished" at bounding box center [299, 268] width 39 height 14
radio input "true"
click at [355, 271] on label "Renovated" at bounding box center [348, 268] width 41 height 14
radio input "true"
click at [451, 291] on label "Internet" at bounding box center [447, 291] width 32 height 14
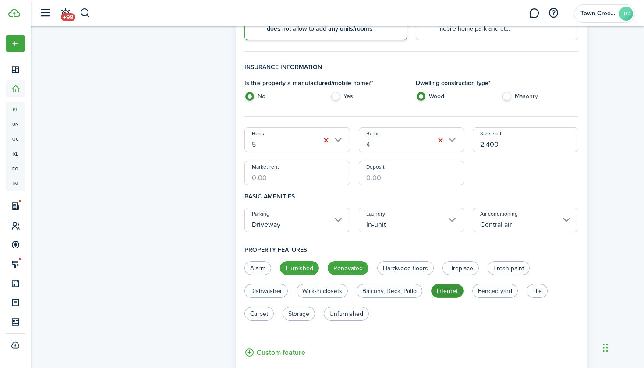
radio input "true"
click at [408, 291] on label "Balcony, Deck, Patio" at bounding box center [390, 291] width 66 height 14
radio input "true"
click at [266, 291] on label "Dishwasher" at bounding box center [266, 291] width 43 height 14
radio input "true"
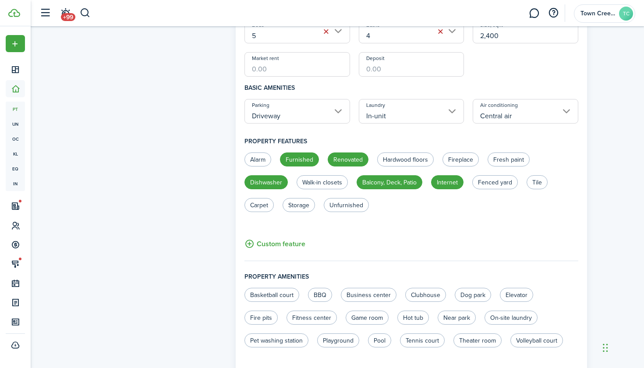
scroll to position [336, 0]
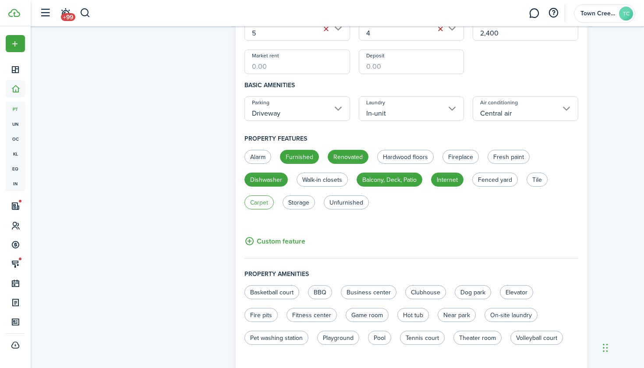
click at [265, 202] on label "Carpet" at bounding box center [259, 202] width 29 height 14
radio input "true"
click at [248, 240] on button "Custom feature" at bounding box center [275, 241] width 61 height 11
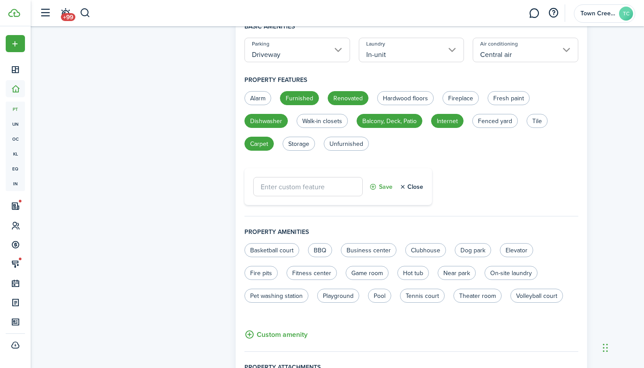
scroll to position [398, 0]
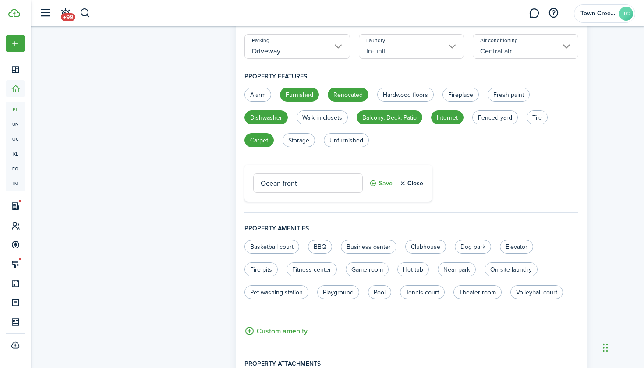
type input "Ocean front"
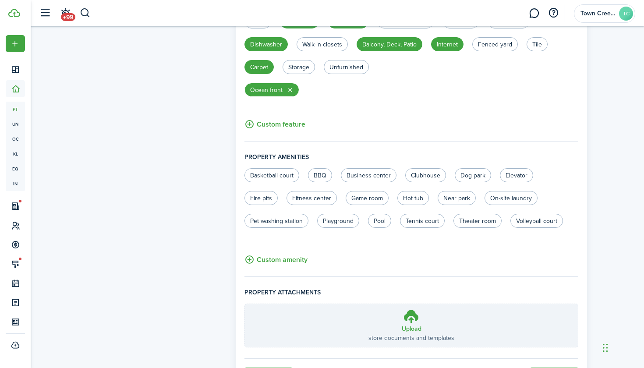
scroll to position [481, 0]
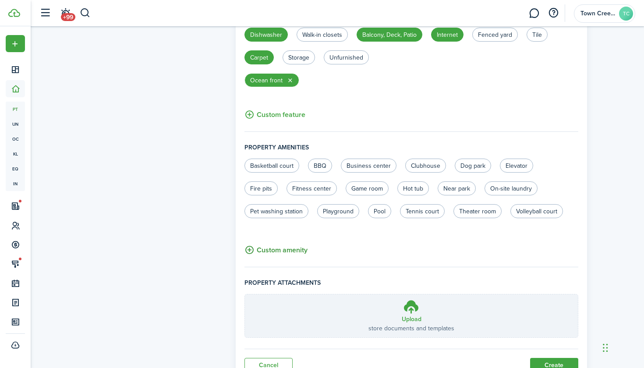
click at [249, 248] on button "Custom amenity" at bounding box center [276, 250] width 63 height 11
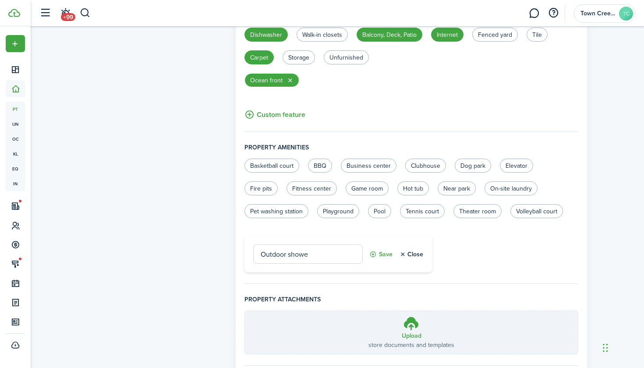
type input "Outdoor shower"
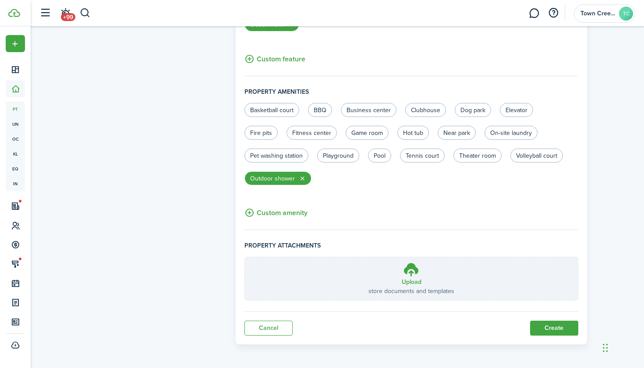
scroll to position [536, 0]
click at [409, 274] on icon at bounding box center [411, 270] width 17 height 16
click at [245, 258] on input "Upload store documents and templates Choose file" at bounding box center [245, 258] width 0 height 0
click at [559, 331] on button "Create" at bounding box center [554, 328] width 48 height 15
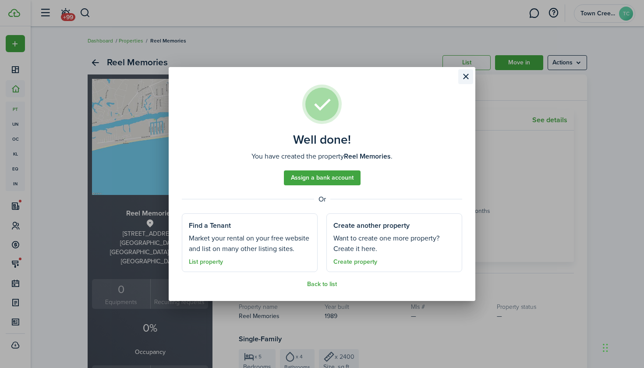
click at [465, 79] on button "Close modal" at bounding box center [465, 76] width 15 height 15
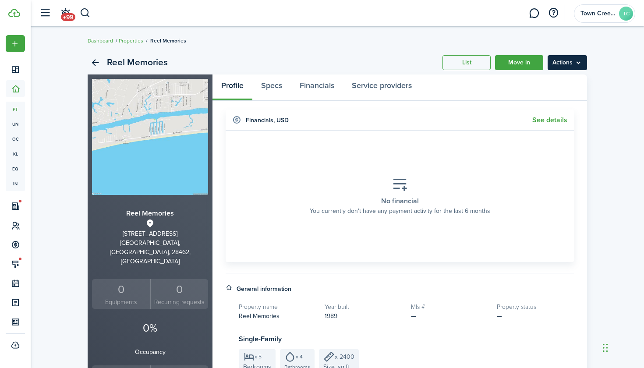
click at [572, 68] on menu-btn "Actions" at bounding box center [567, 62] width 39 height 15
click at [407, 116] on widget-header "Financials , USD See details" at bounding box center [400, 120] width 348 height 21
click at [562, 68] on menu-btn "Actions" at bounding box center [567, 62] width 39 height 15
click at [421, 121] on widget-header "Financials , USD See details" at bounding box center [400, 120] width 348 height 21
click at [524, 62] on link "Move in" at bounding box center [519, 62] width 48 height 15
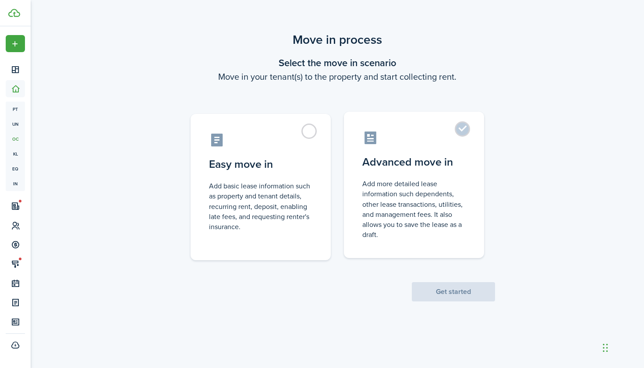
click at [461, 126] on label "Advanced move in Add more detailed lease information such dependents, other lea…" at bounding box center [414, 185] width 140 height 146
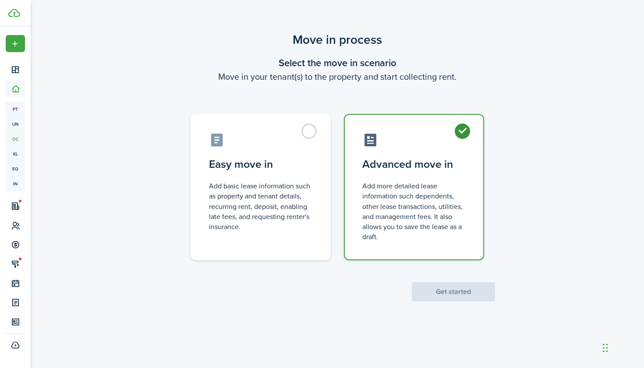
radio input "true"
click at [437, 292] on button "Get started" at bounding box center [453, 291] width 83 height 19
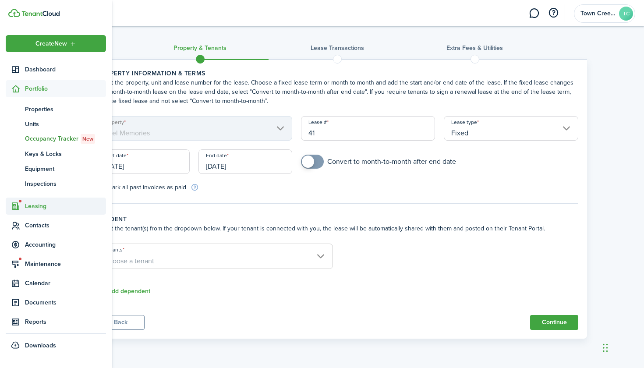
click at [36, 205] on span "Leasing" at bounding box center [65, 206] width 81 height 9
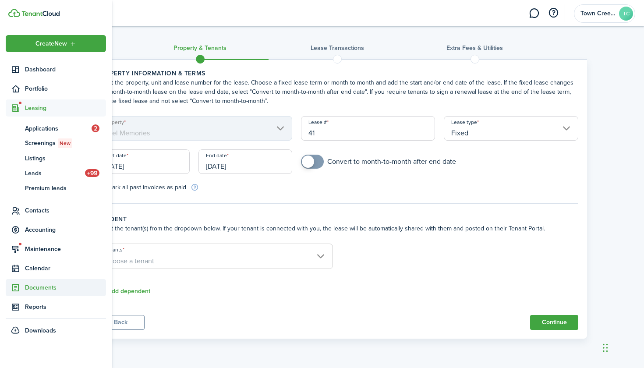
click at [43, 287] on span "Documents" at bounding box center [65, 287] width 81 height 9
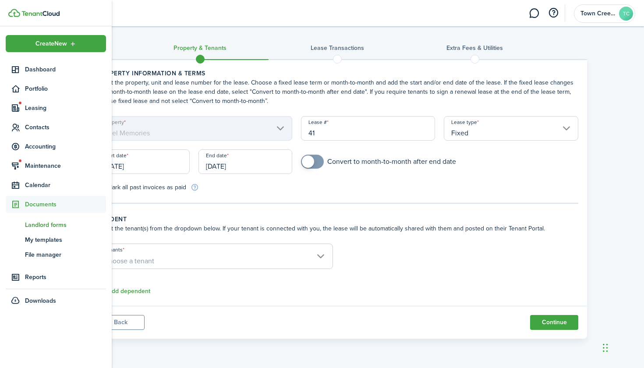
click at [51, 226] on span "Landlord forms" at bounding box center [65, 224] width 81 height 9
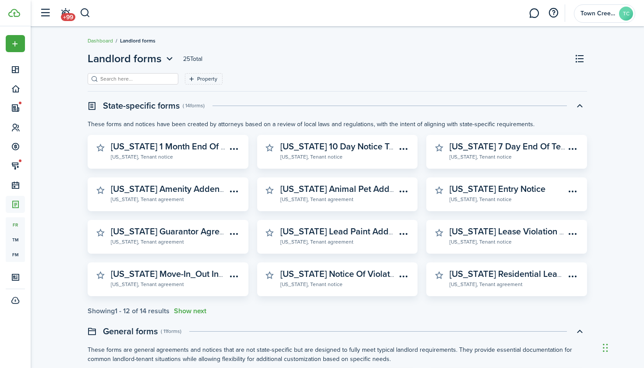
click at [167, 79] on input "search" at bounding box center [136, 79] width 77 height 8
type input "vacation"
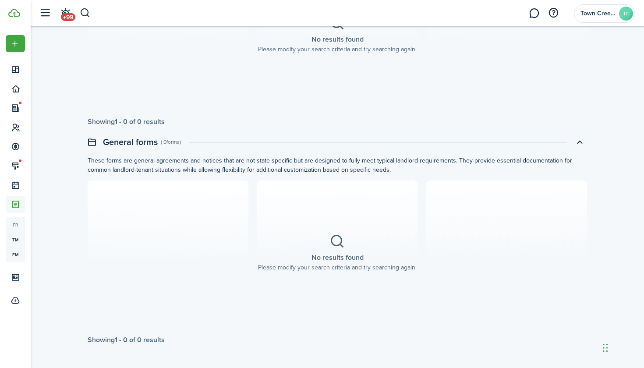
scroll to position [173, 0]
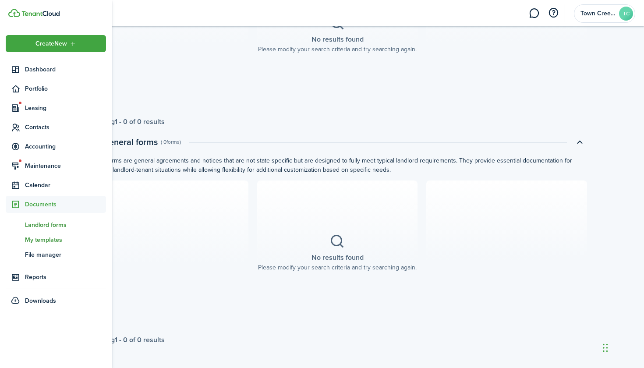
click at [43, 240] on span "My templates" at bounding box center [65, 239] width 81 height 9
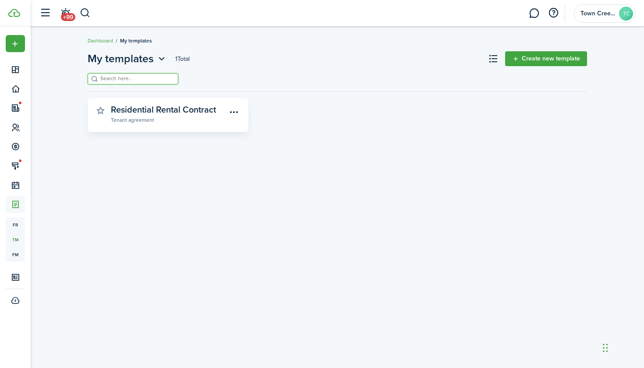
click at [145, 81] on input "search" at bounding box center [136, 79] width 77 height 8
